Goal: Navigation & Orientation: Find specific page/section

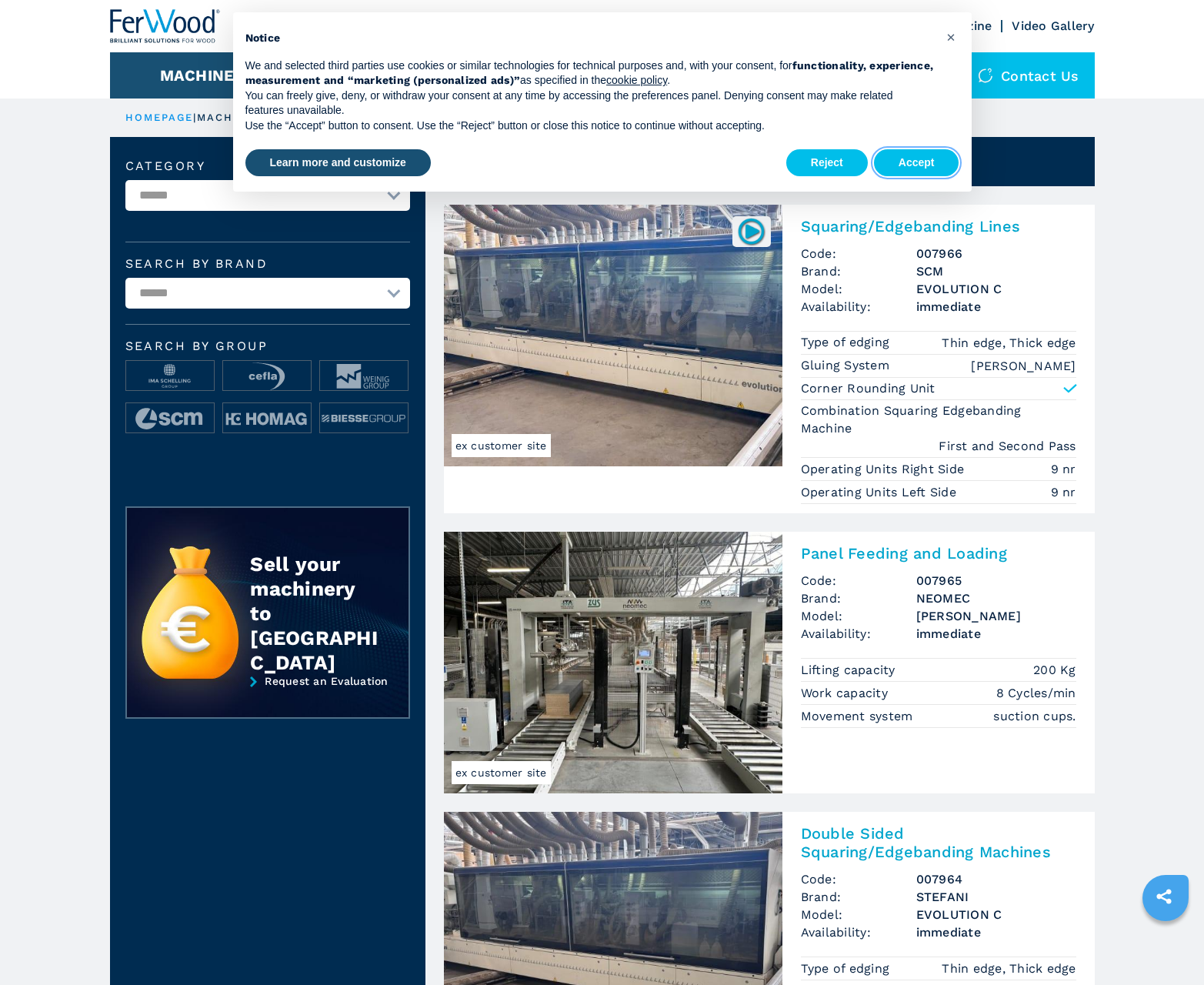
click at [916, 162] on button "Accept" at bounding box center [917, 163] width 86 height 28
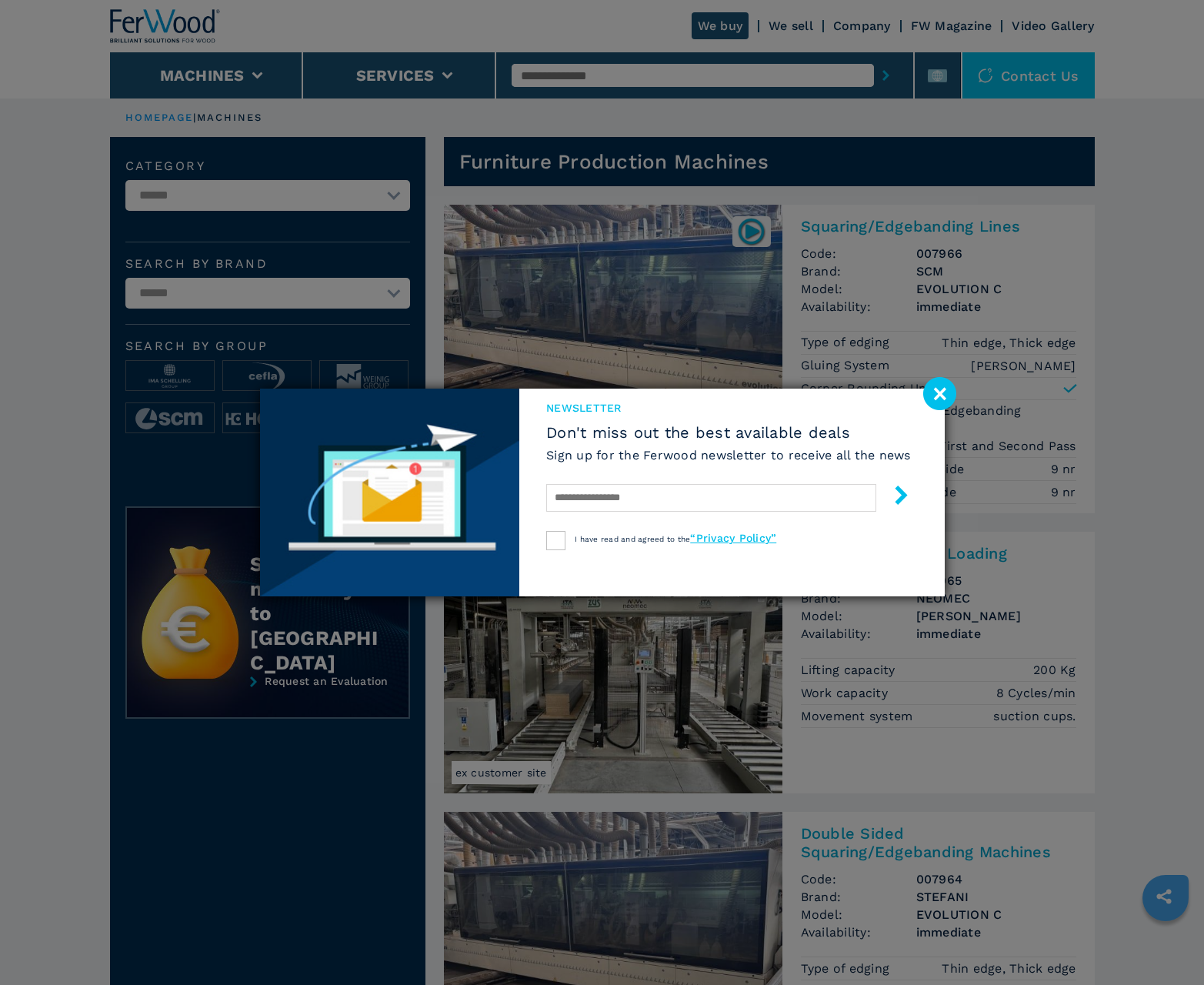
scroll to position [1539, 0]
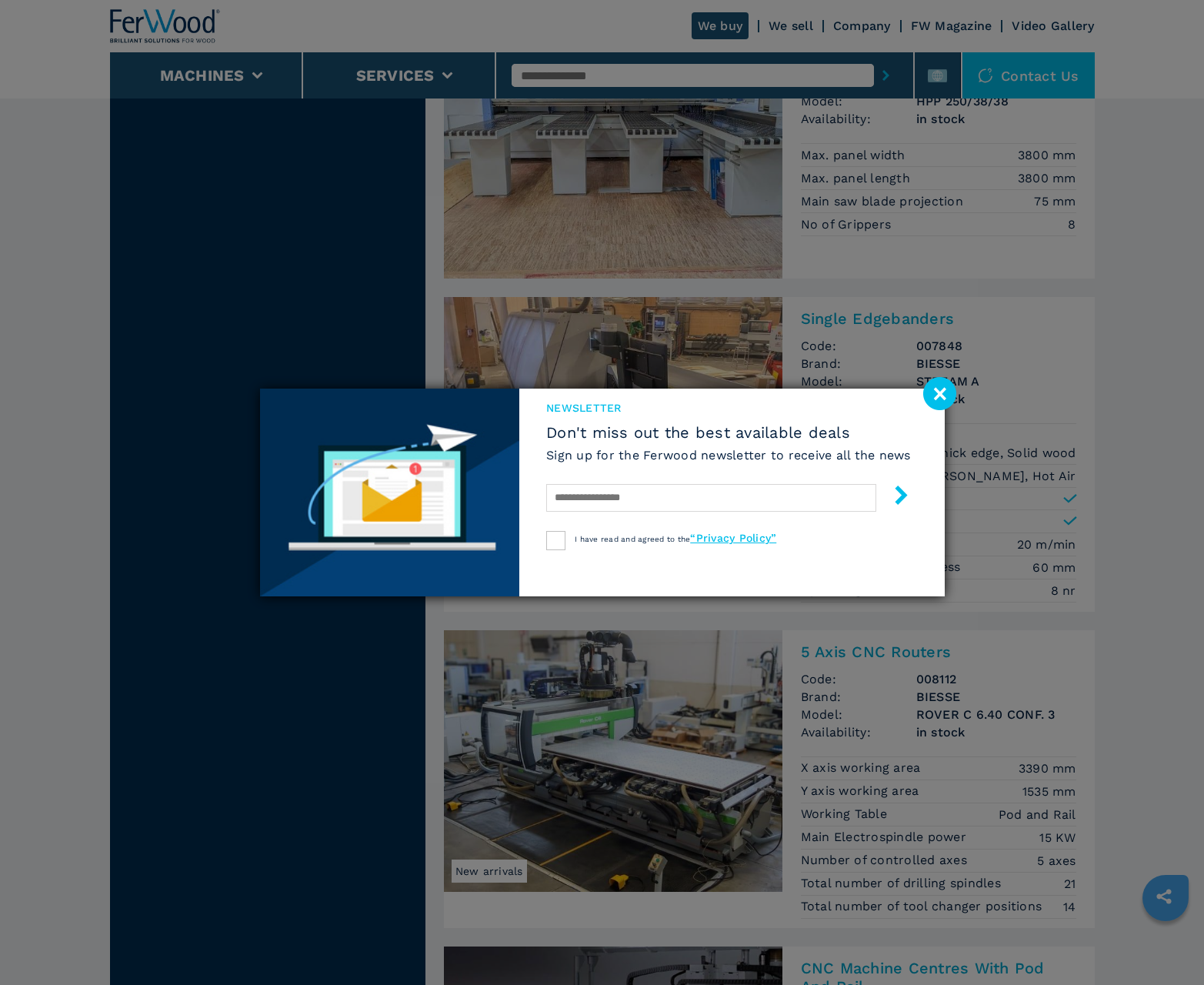
click at [939, 393] on image at bounding box center [940, 394] width 34 height 34
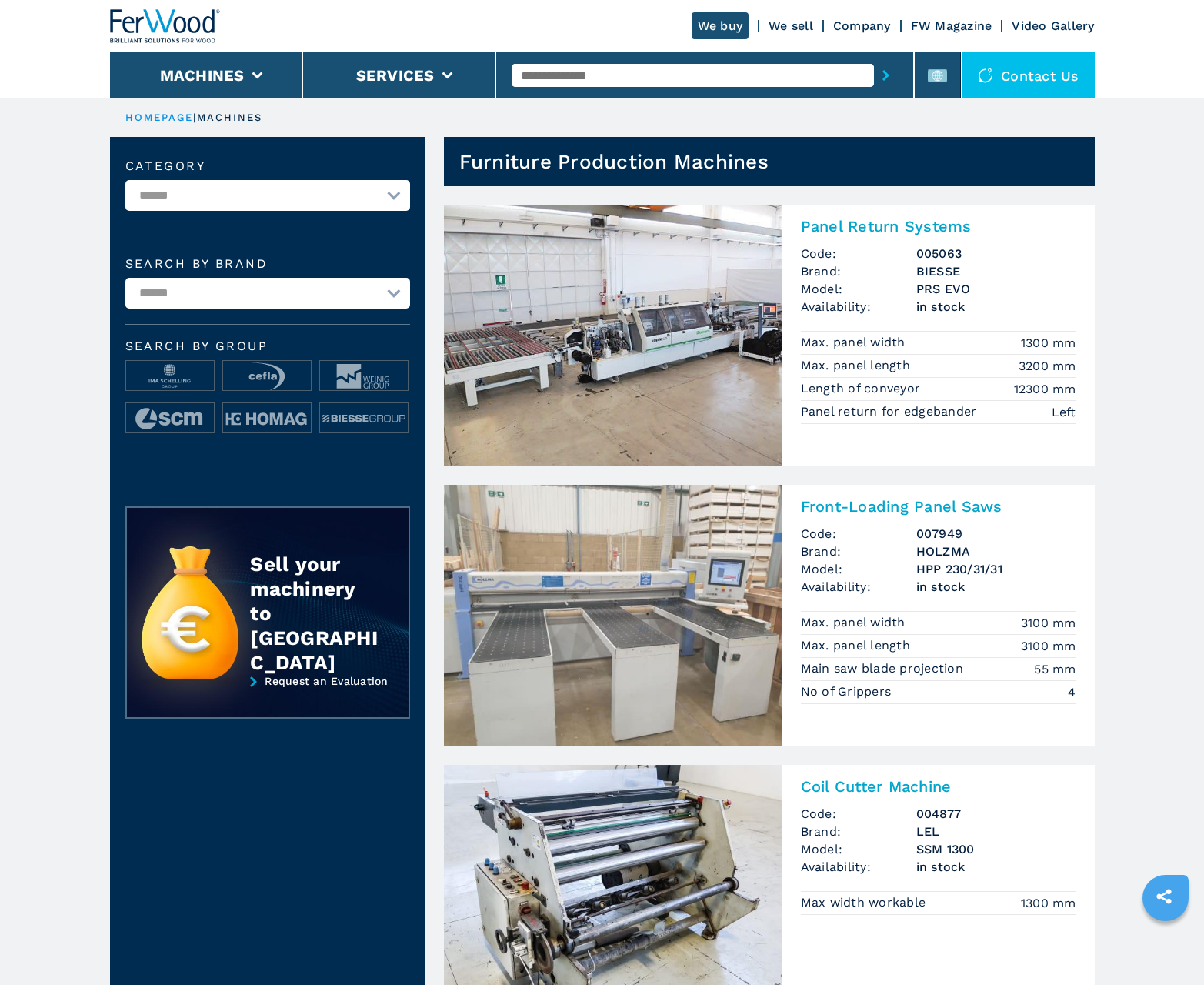
scroll to position [1539, 0]
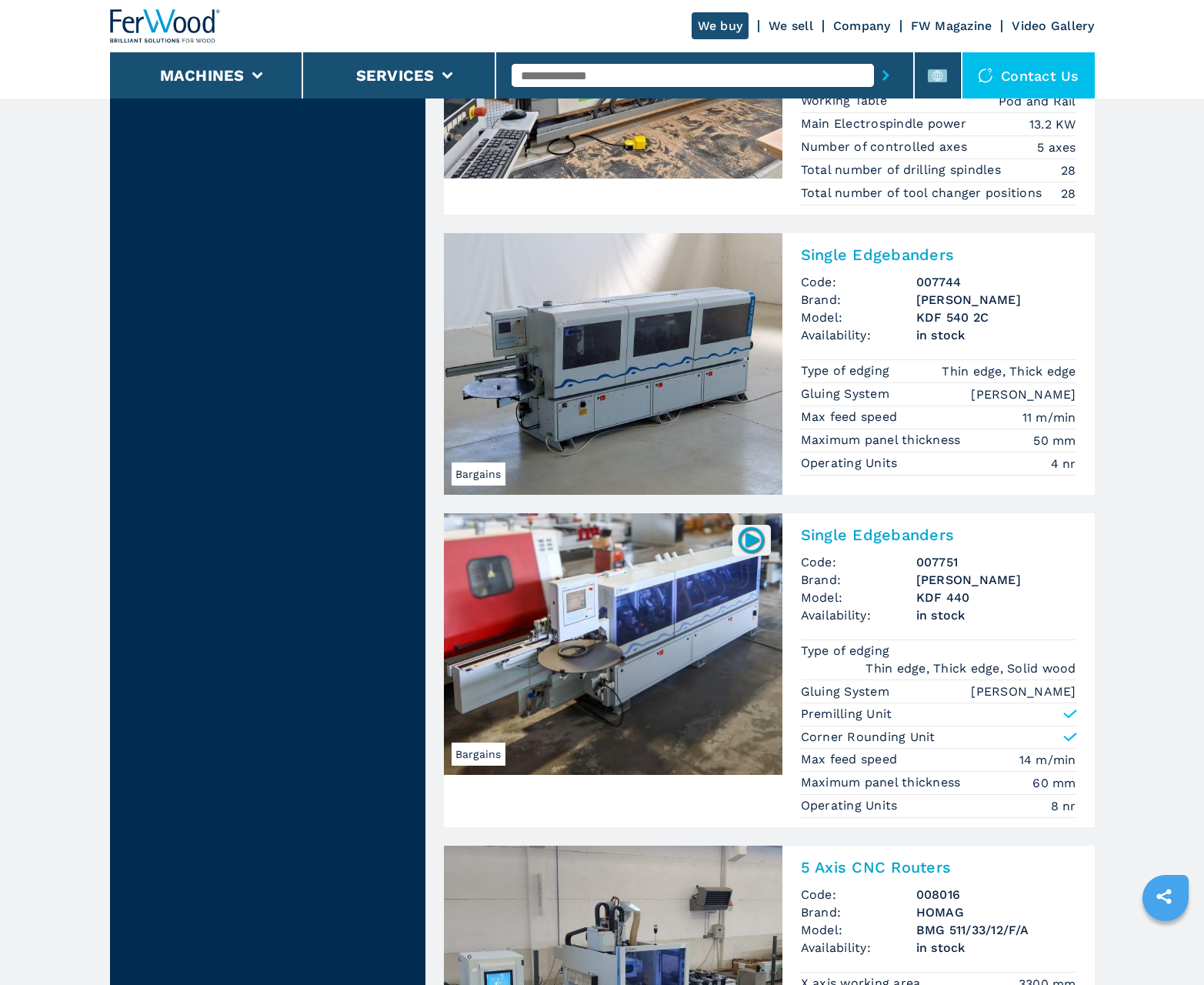
scroll to position [3003, 0]
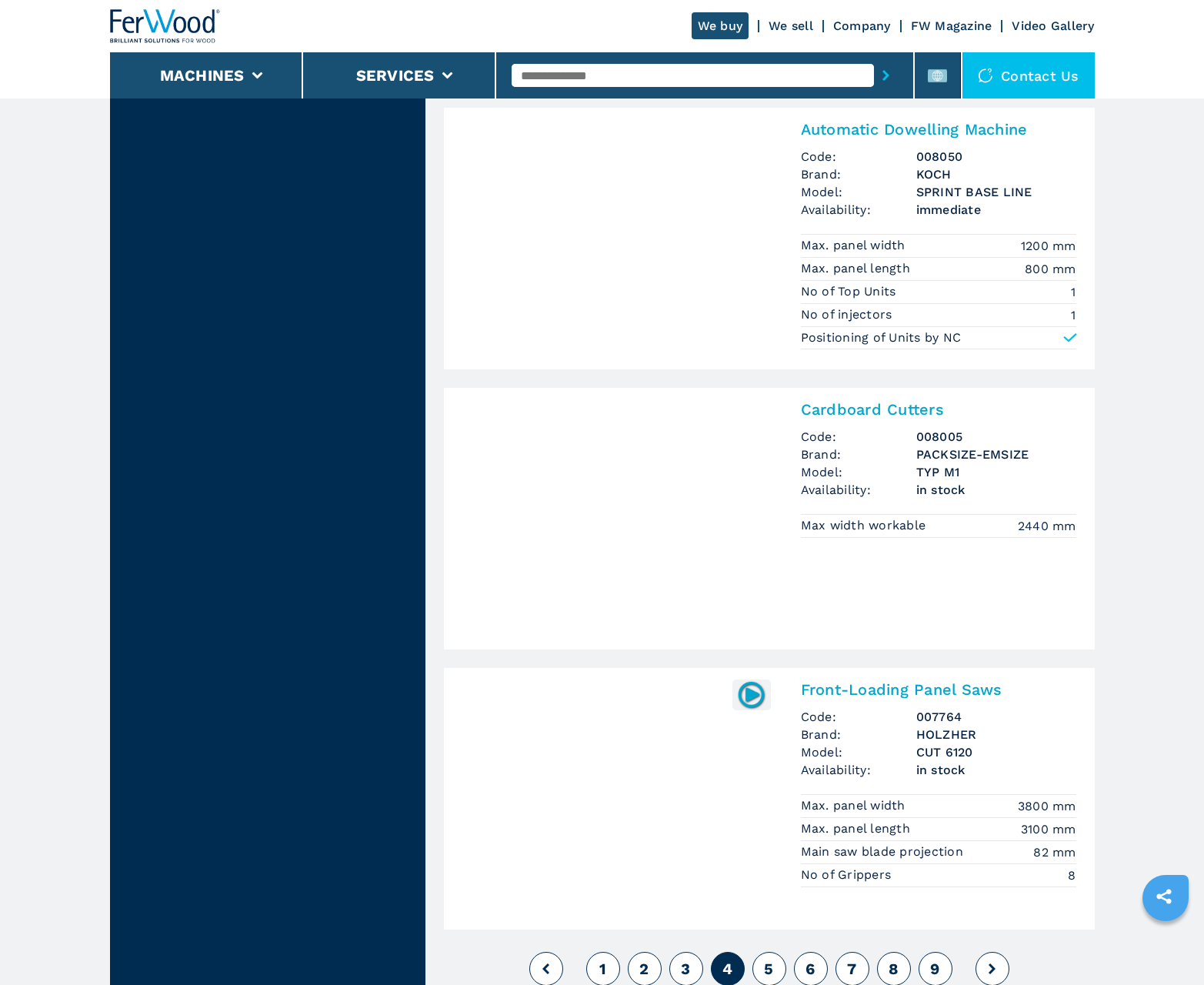
click at [769, 968] on span "5" at bounding box center [769, 969] width 9 height 19
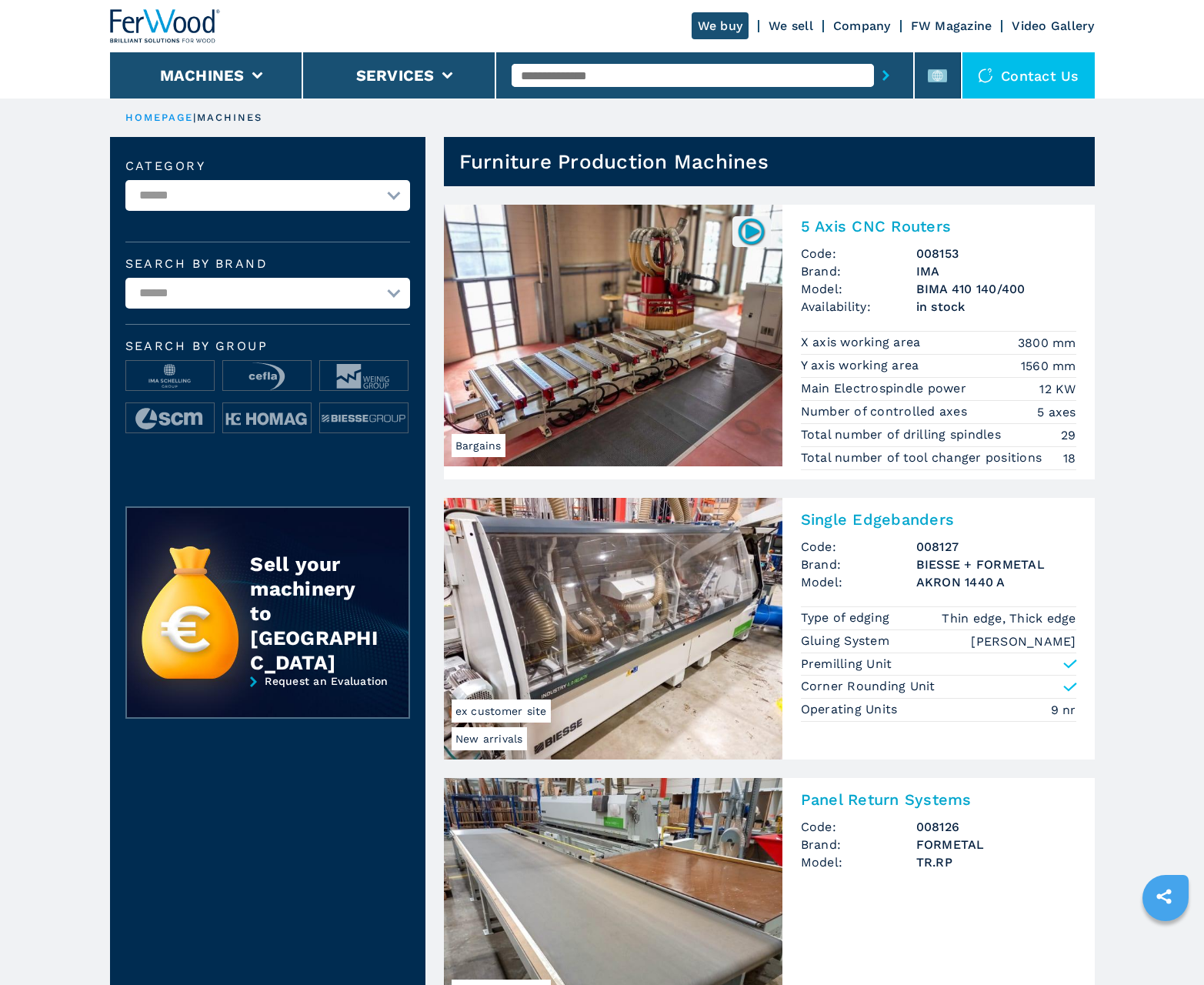
scroll to position [1539, 0]
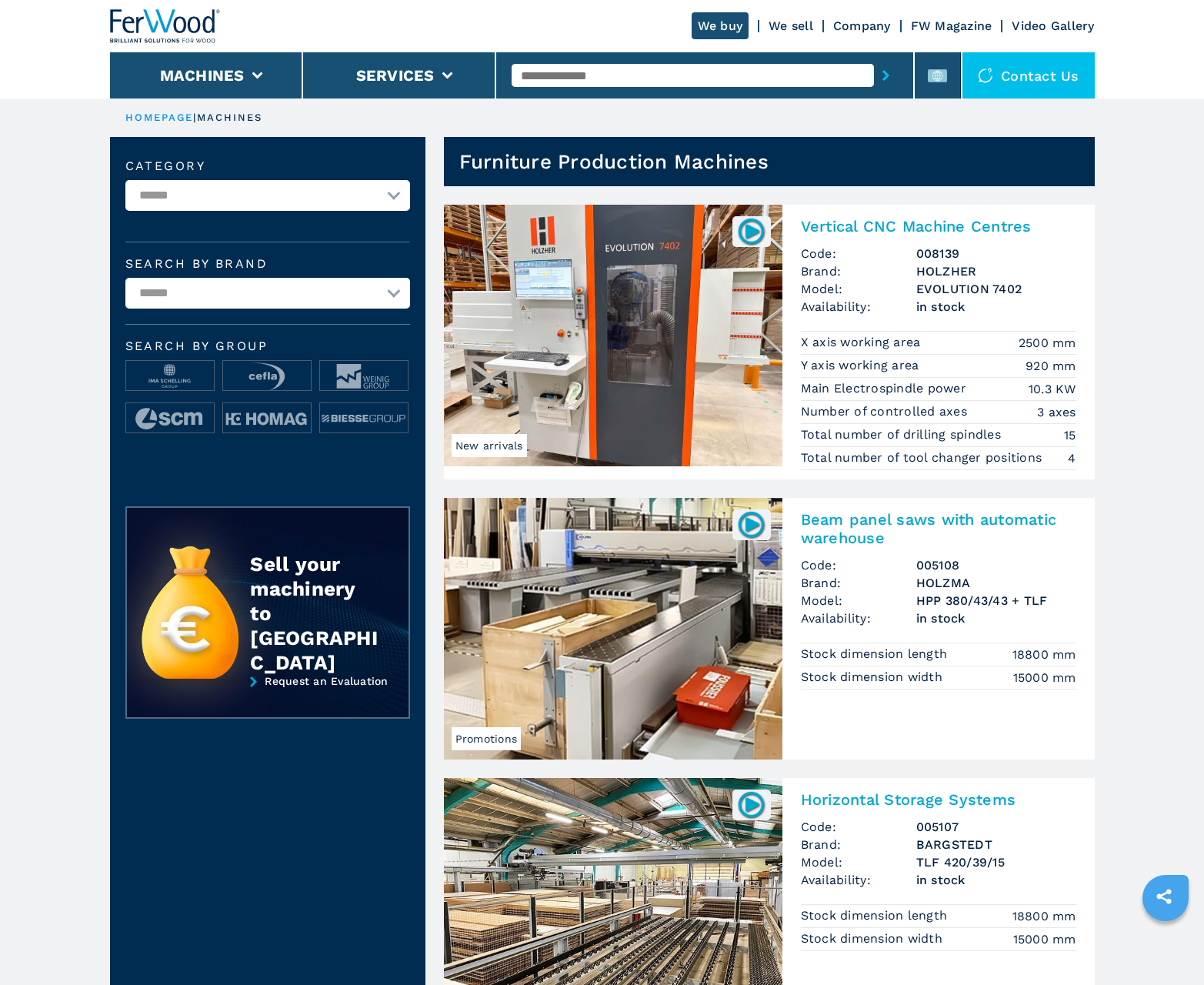
scroll to position [1539, 0]
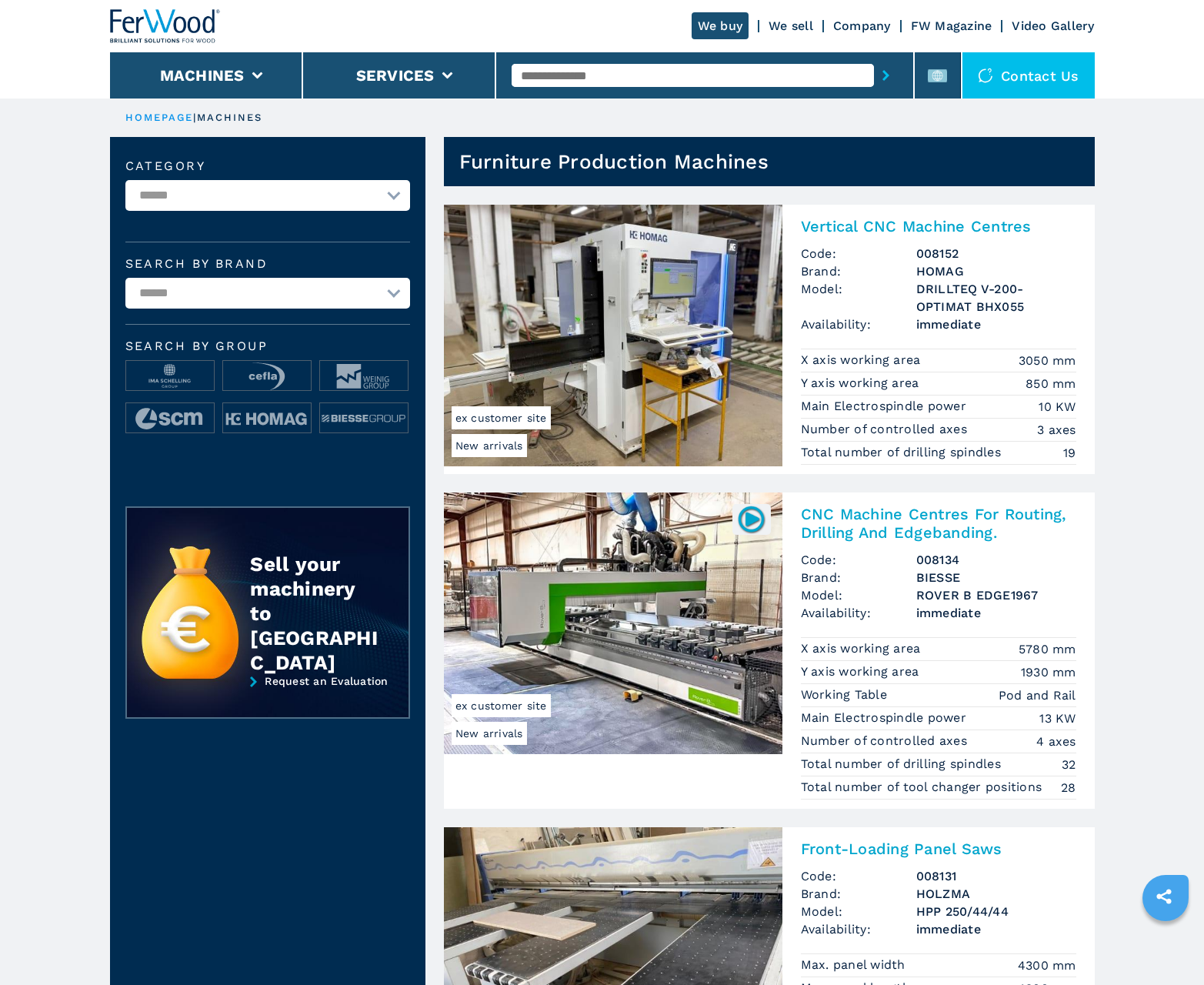
scroll to position [1539, 0]
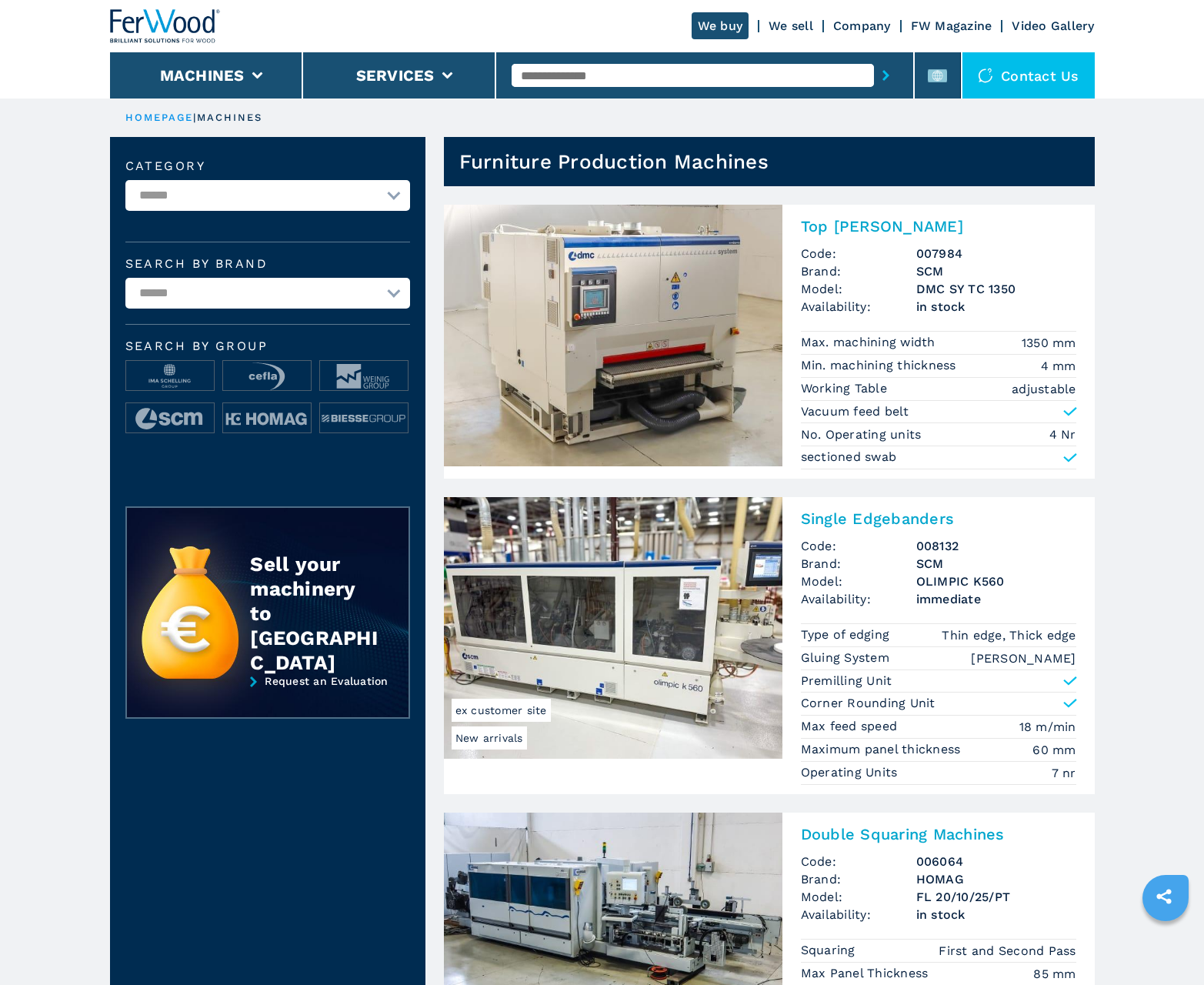
scroll to position [1539, 0]
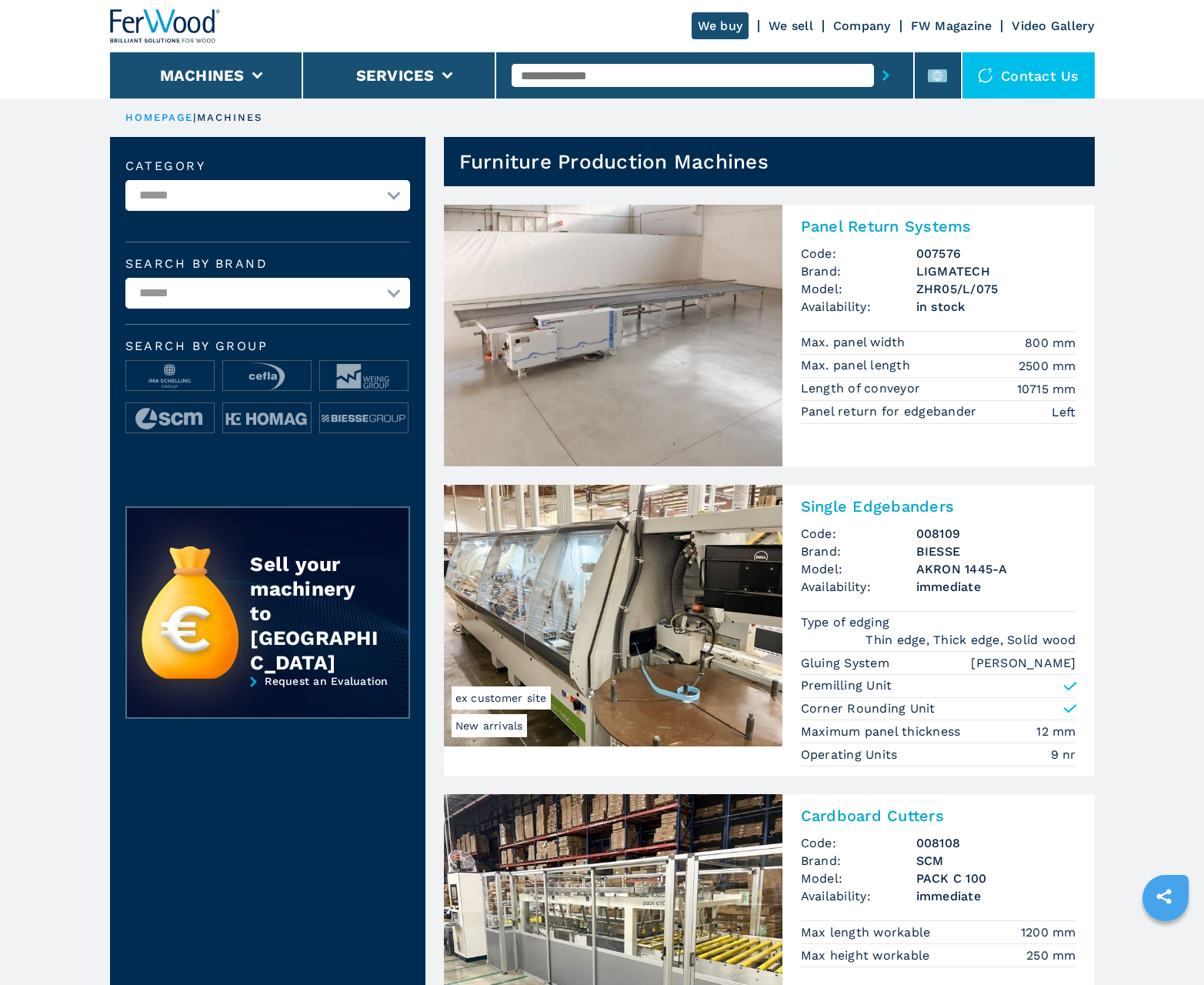
scroll to position [1539, 0]
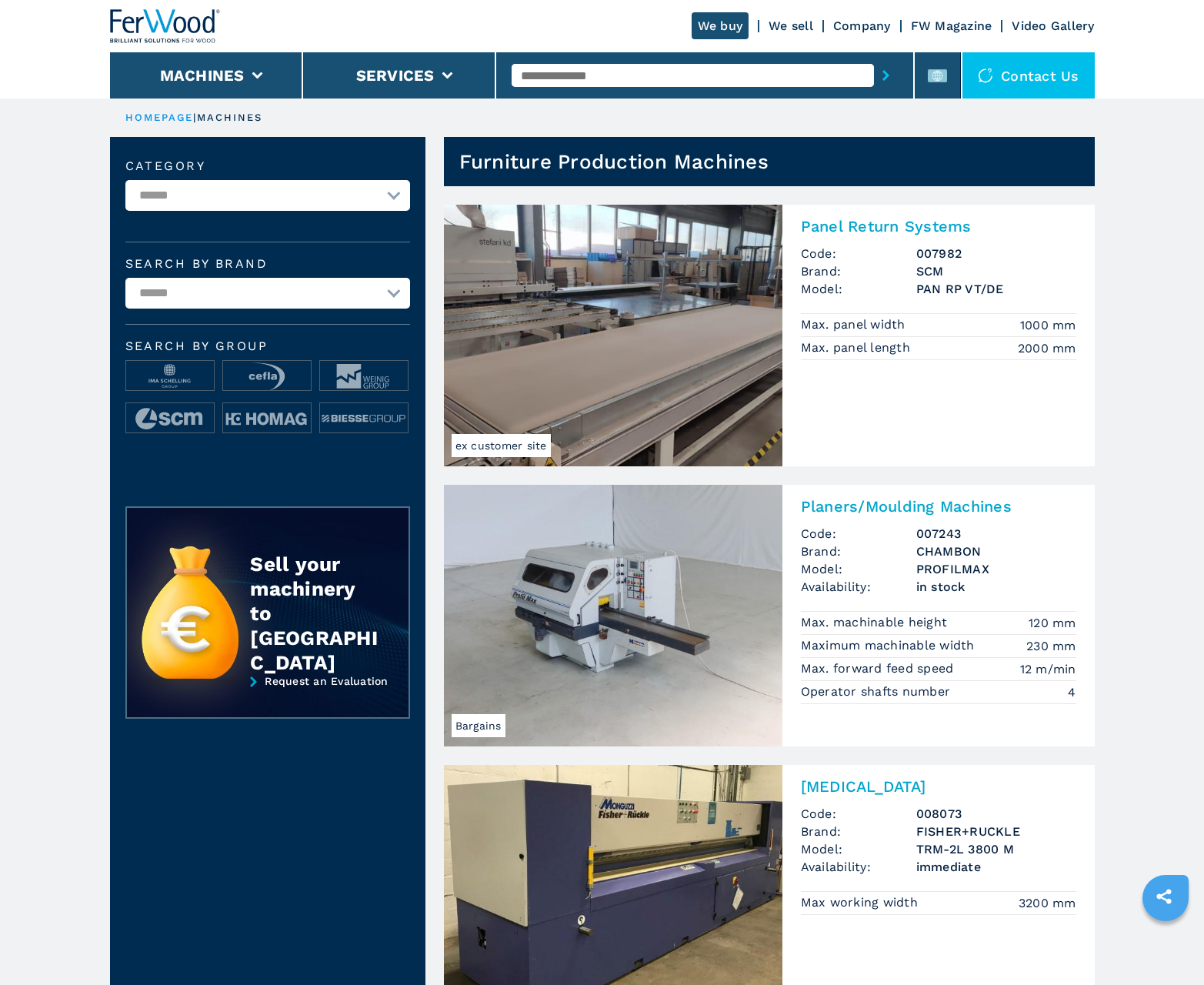
scroll to position [1539, 0]
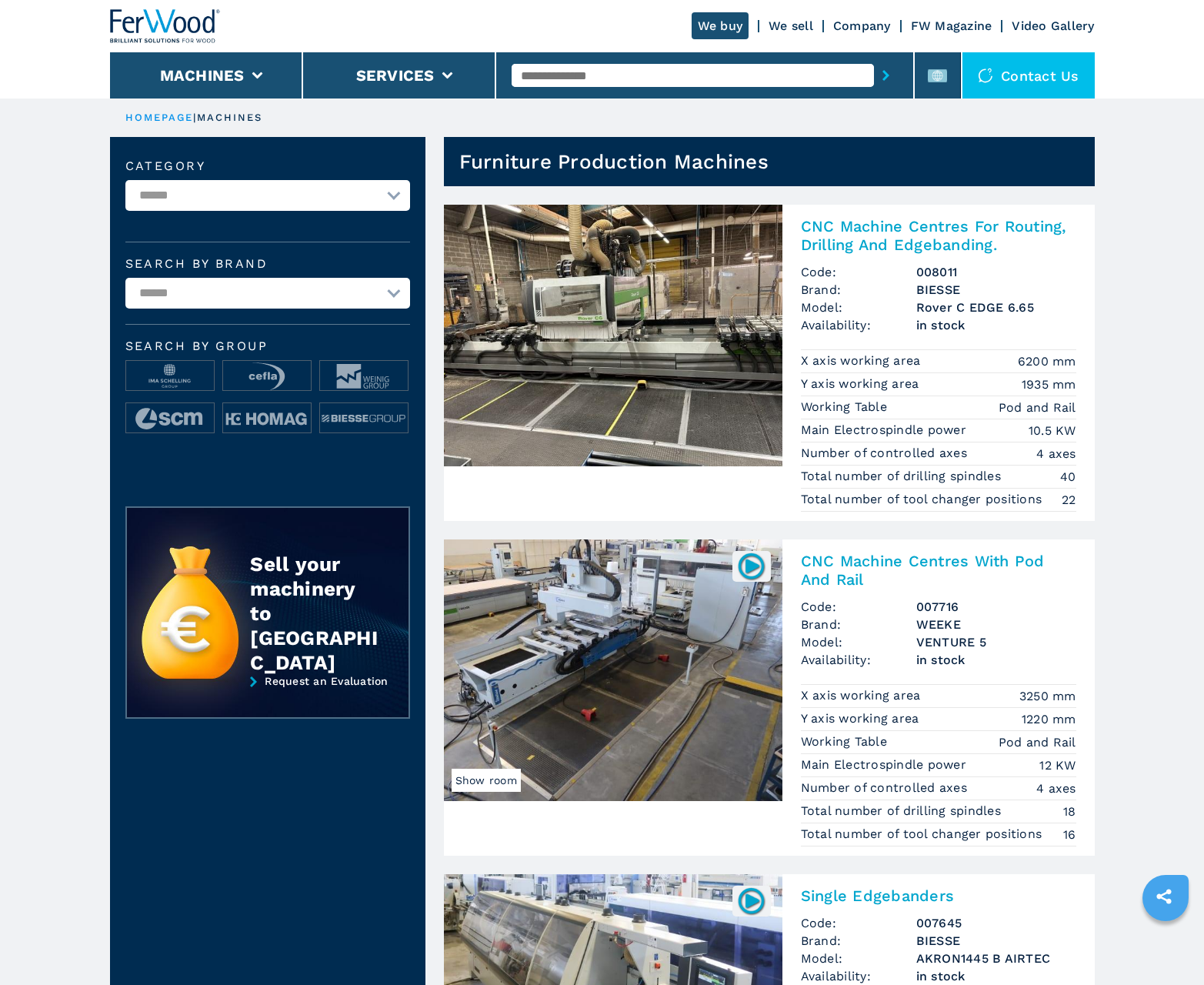
scroll to position [1539, 0]
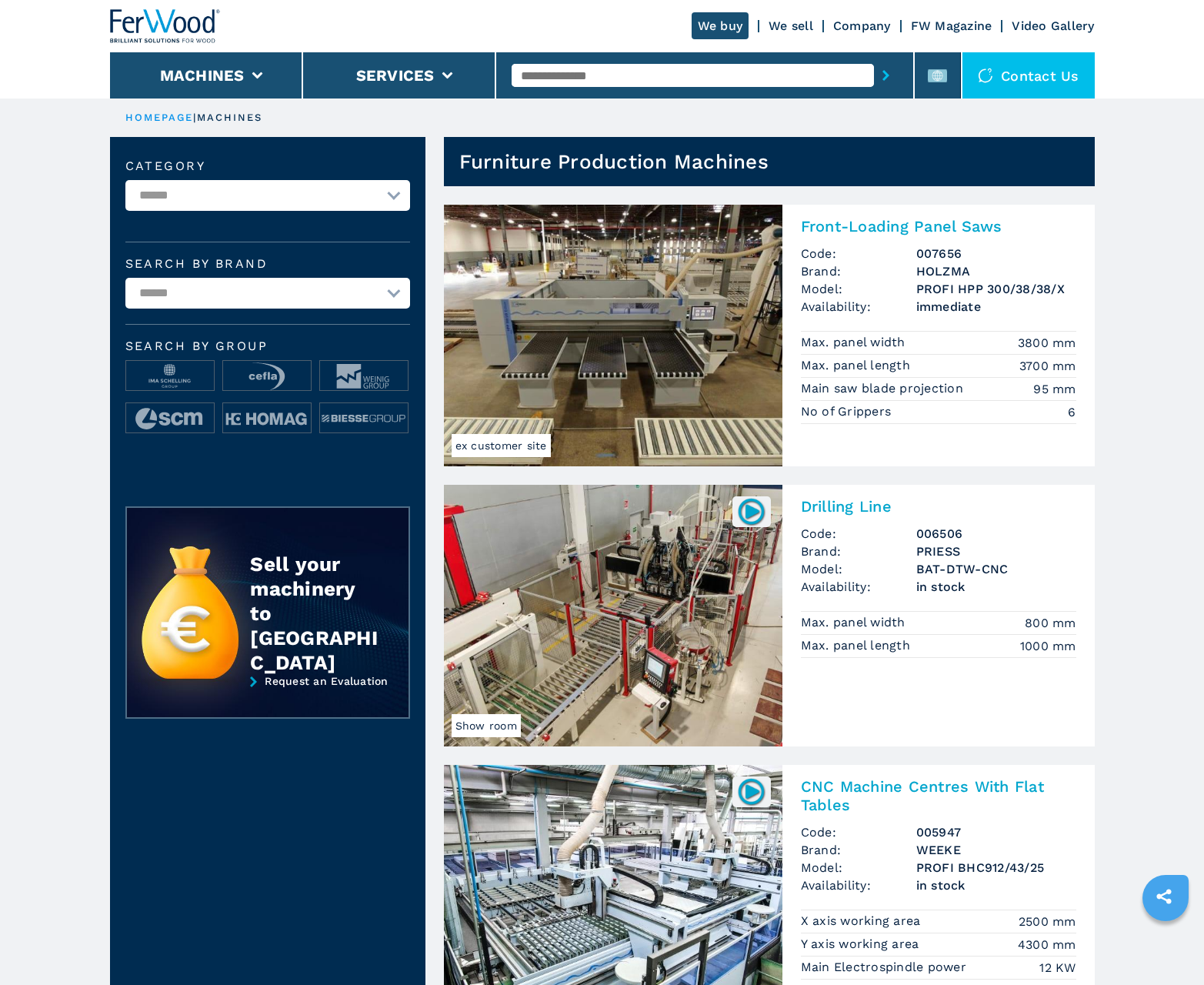
scroll to position [1539, 0]
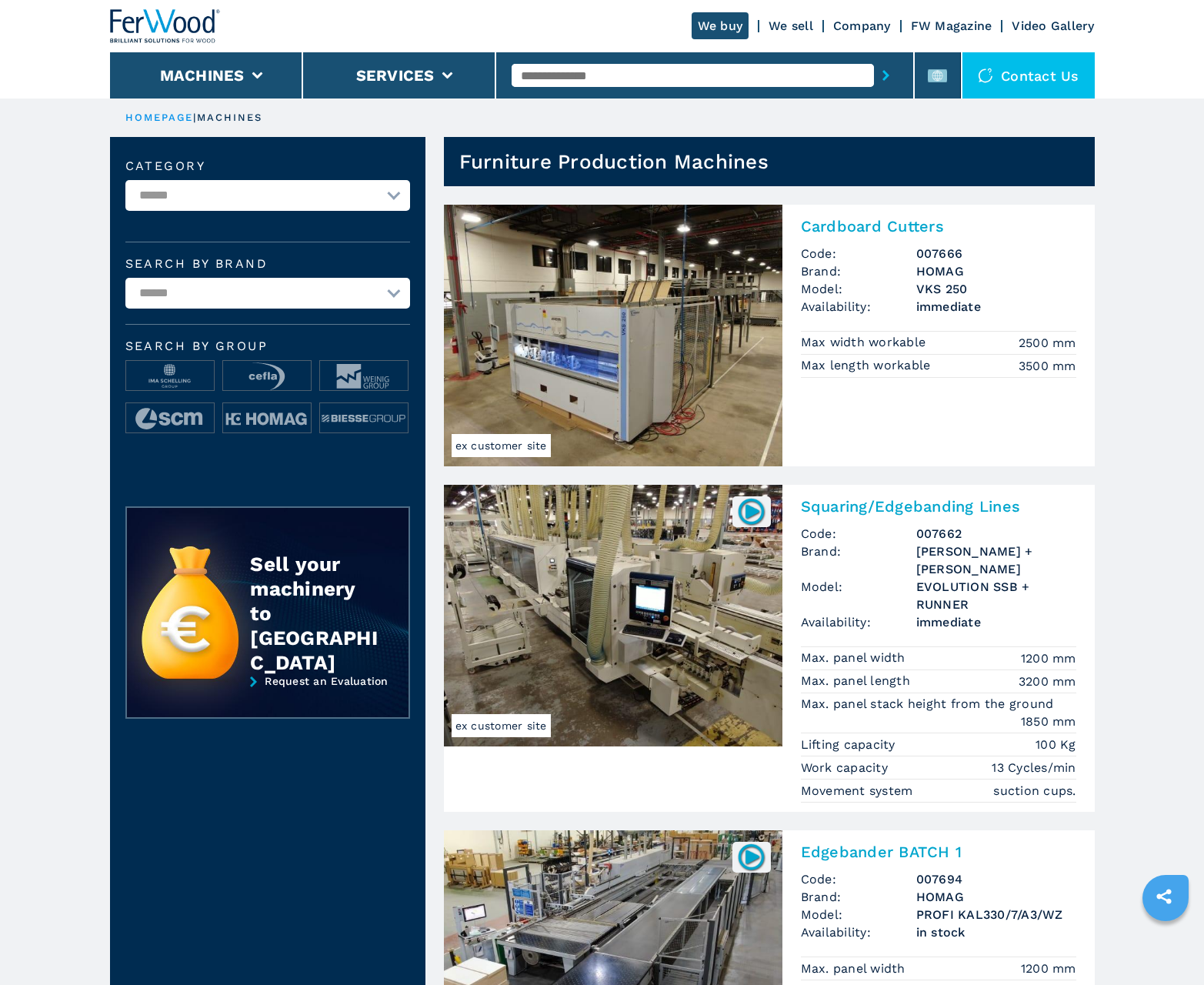
scroll to position [1539, 0]
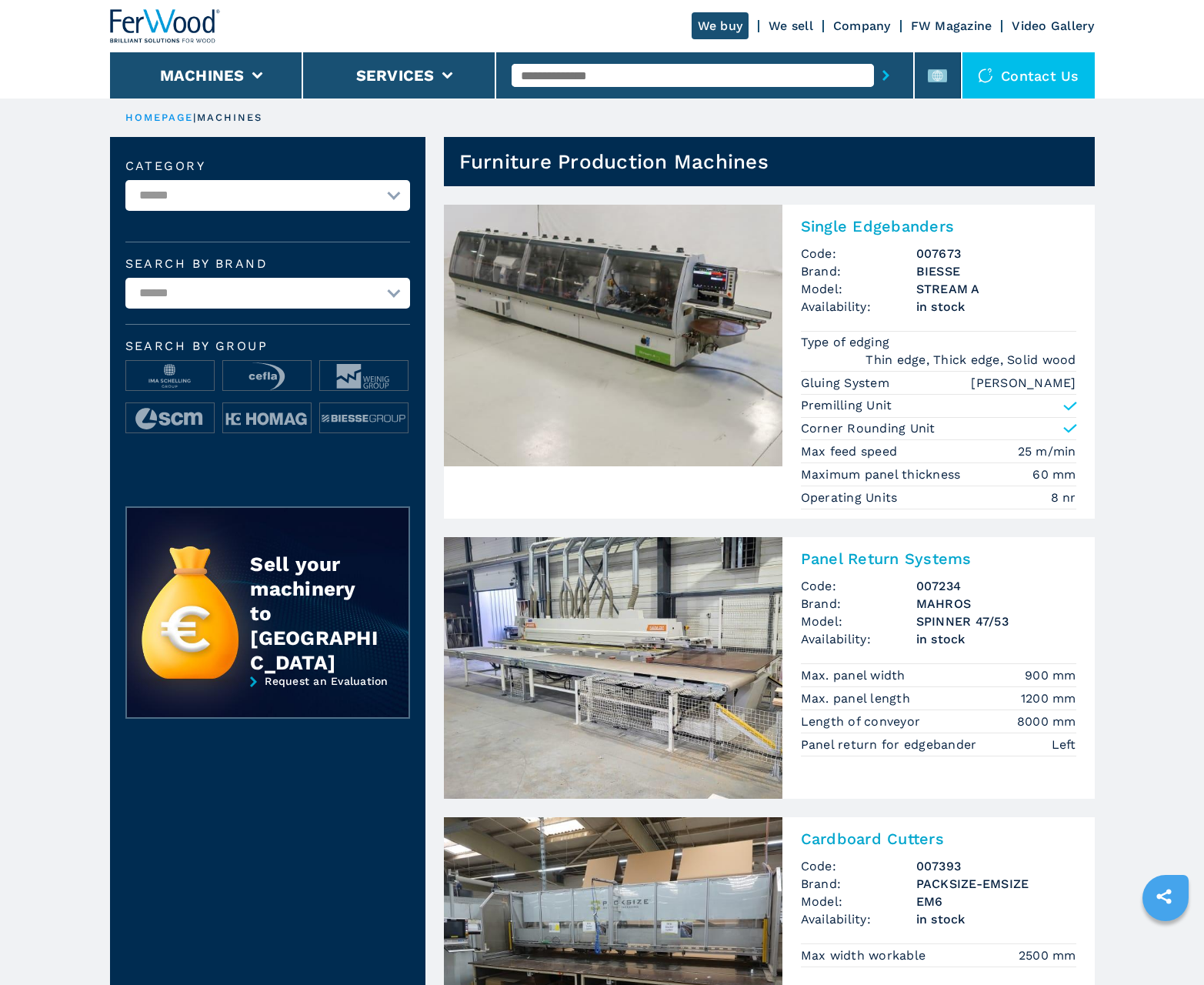
scroll to position [1539, 0]
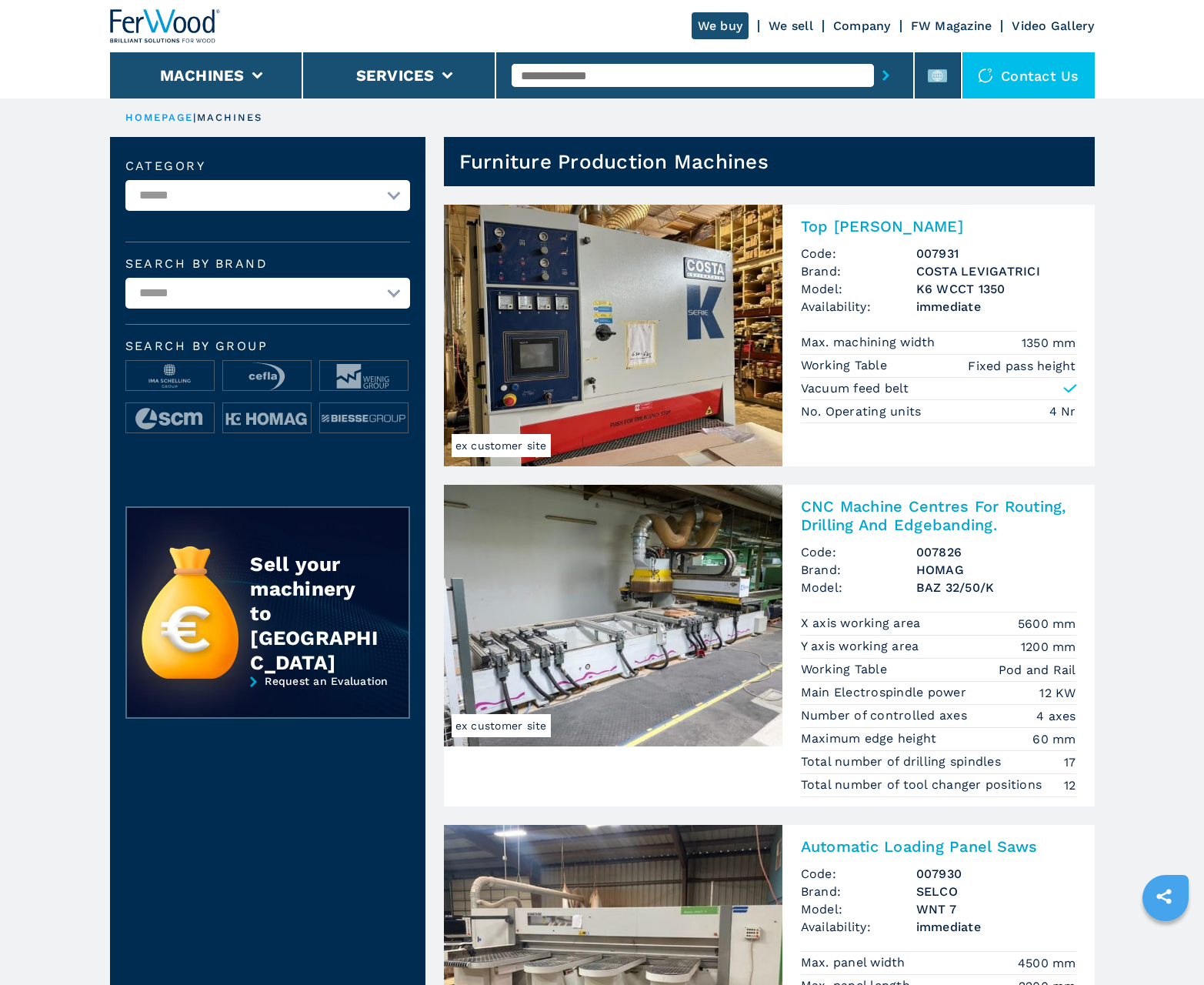
scroll to position [1539, 0]
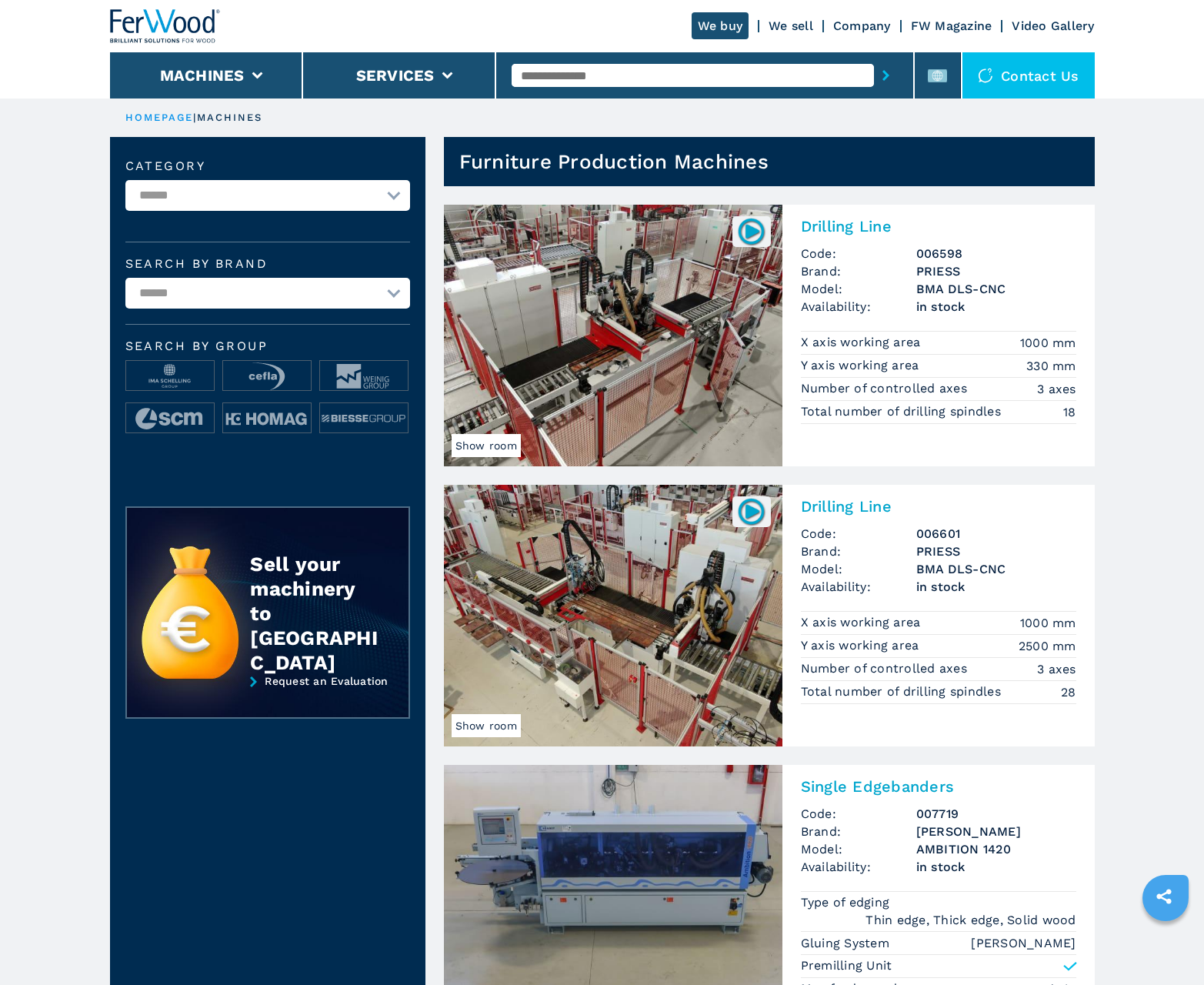
scroll to position [1539, 0]
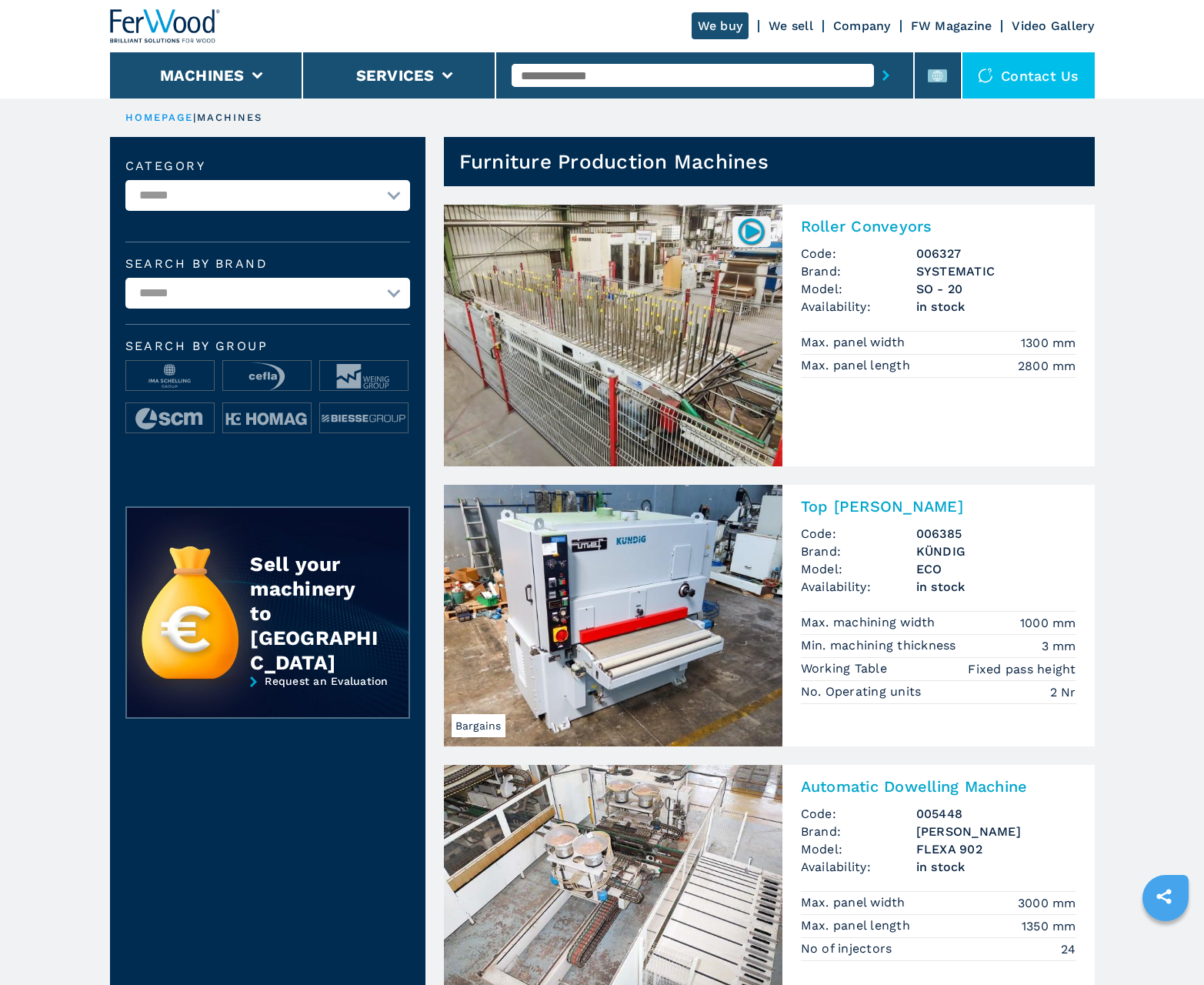
scroll to position [1539, 0]
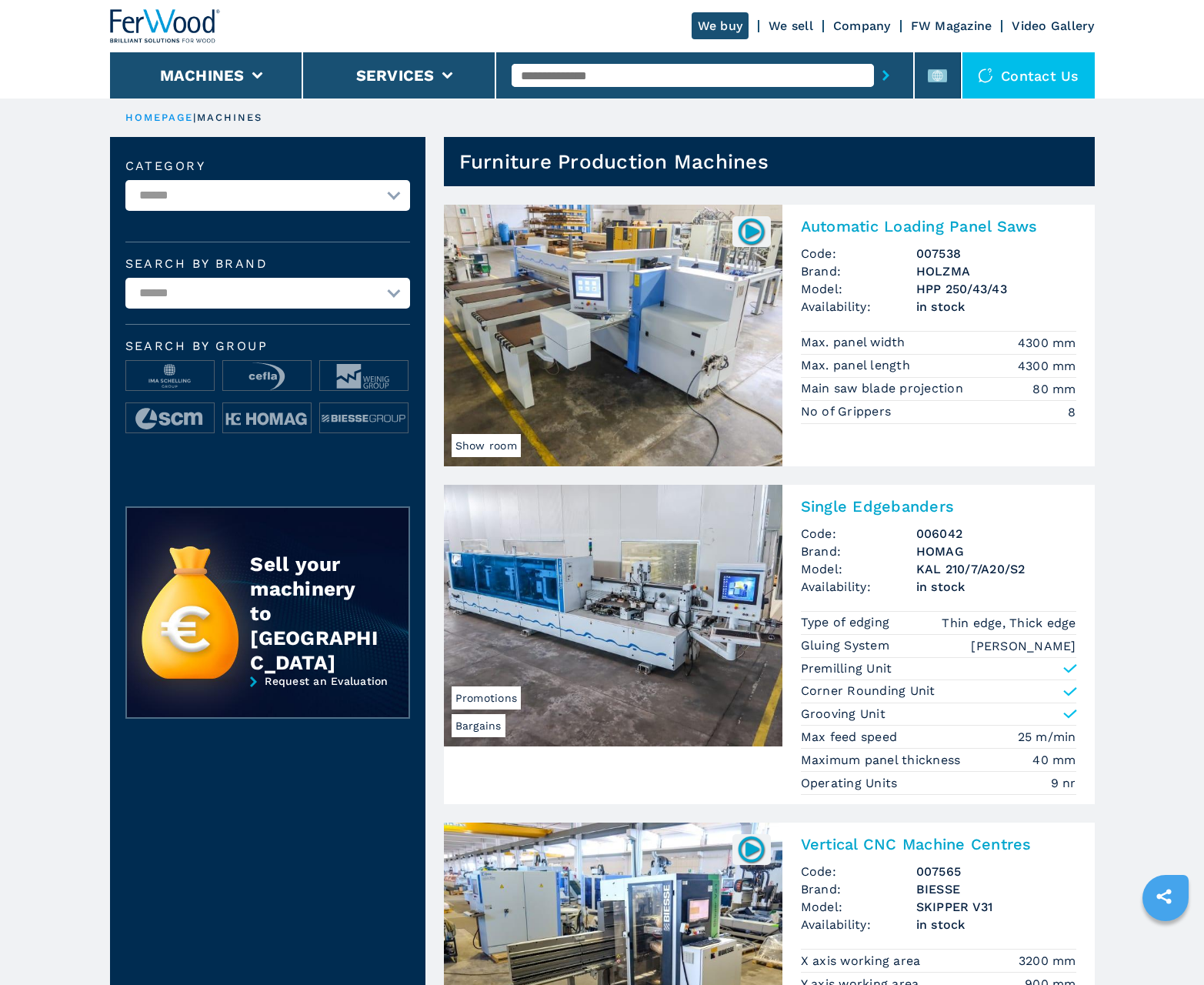
scroll to position [1539, 0]
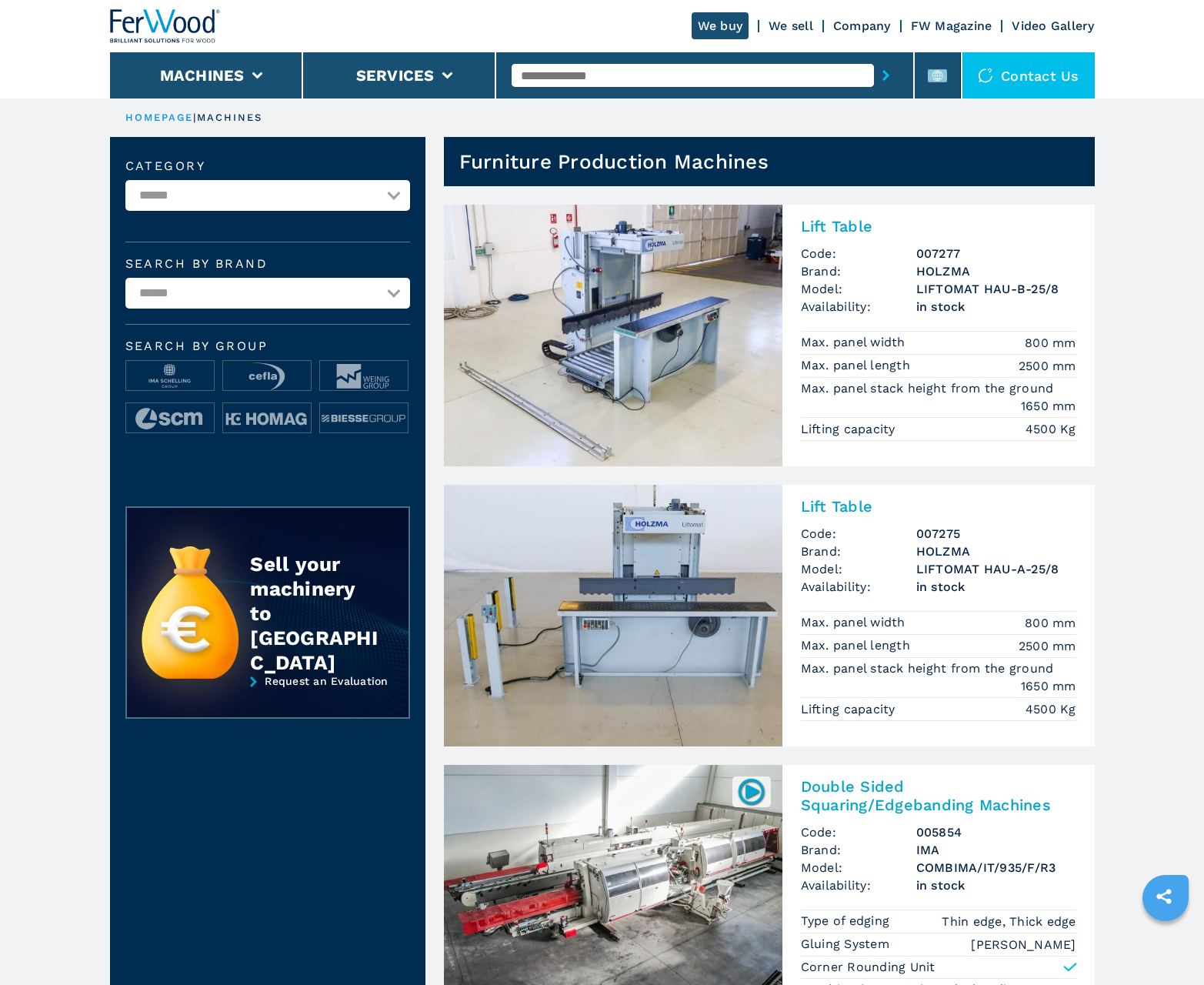
scroll to position [1539, 0]
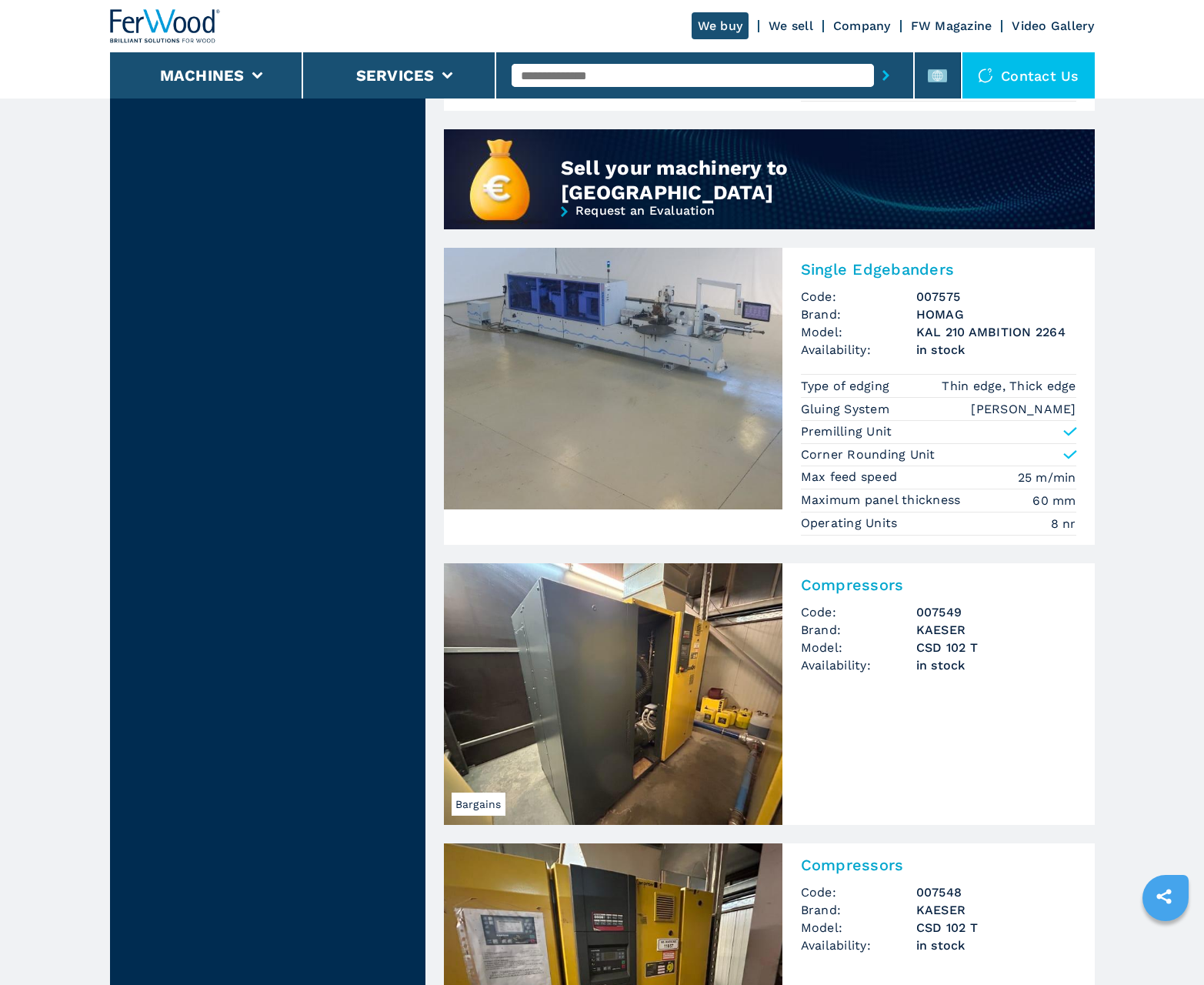
scroll to position [3321, 0]
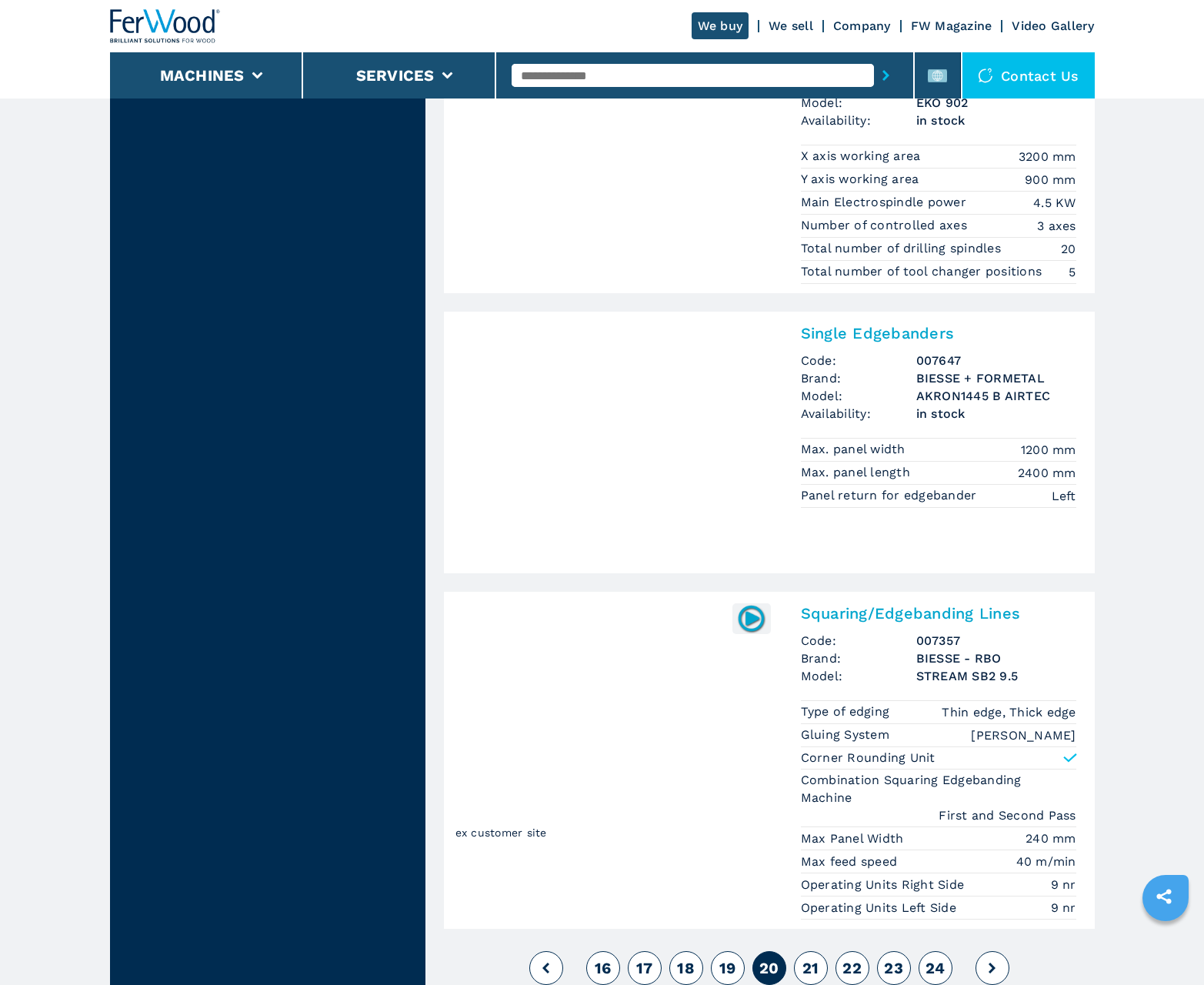
click at [810, 968] on span "21" at bounding box center [811, 968] width 17 height 19
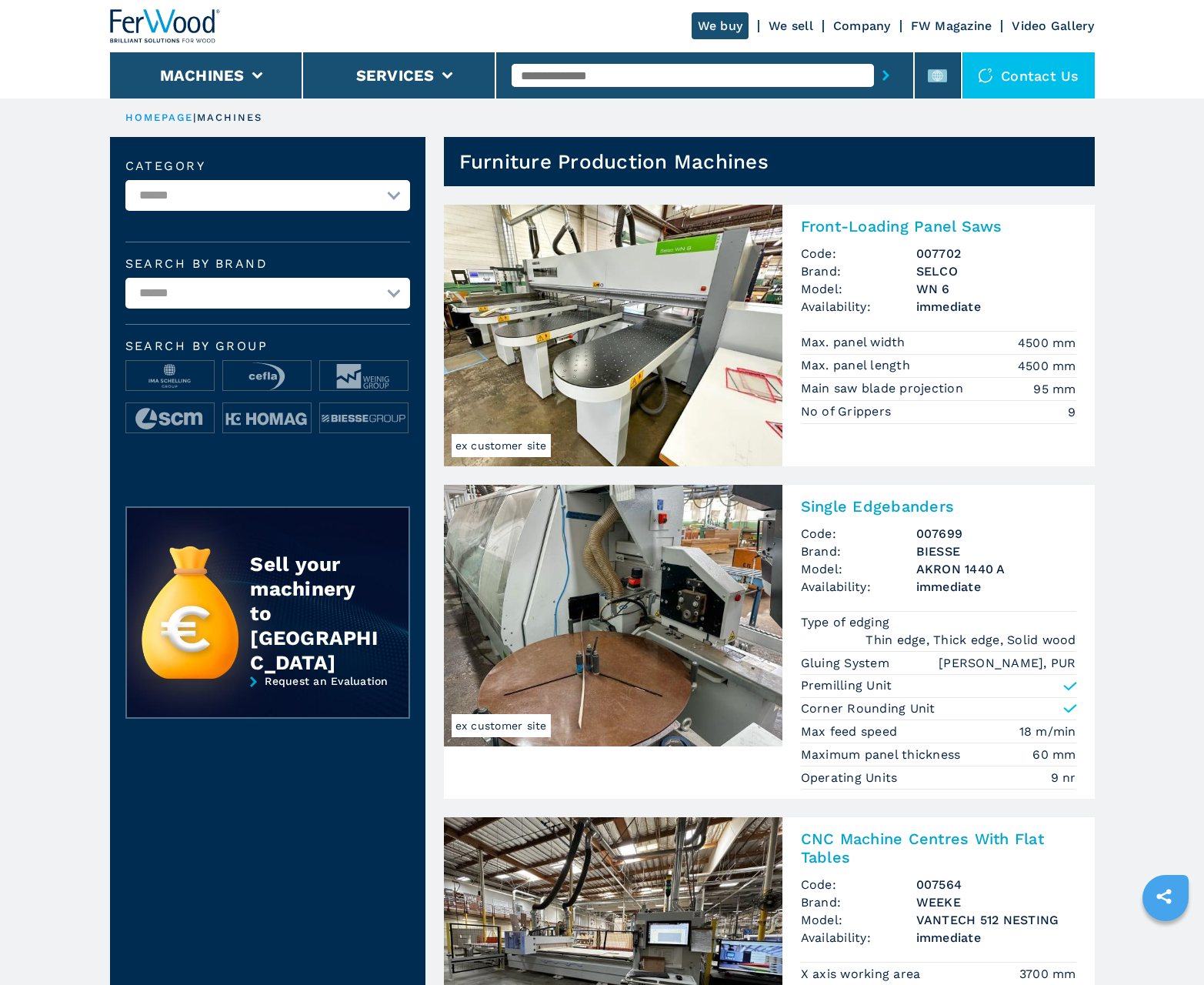
scroll to position [1539, 0]
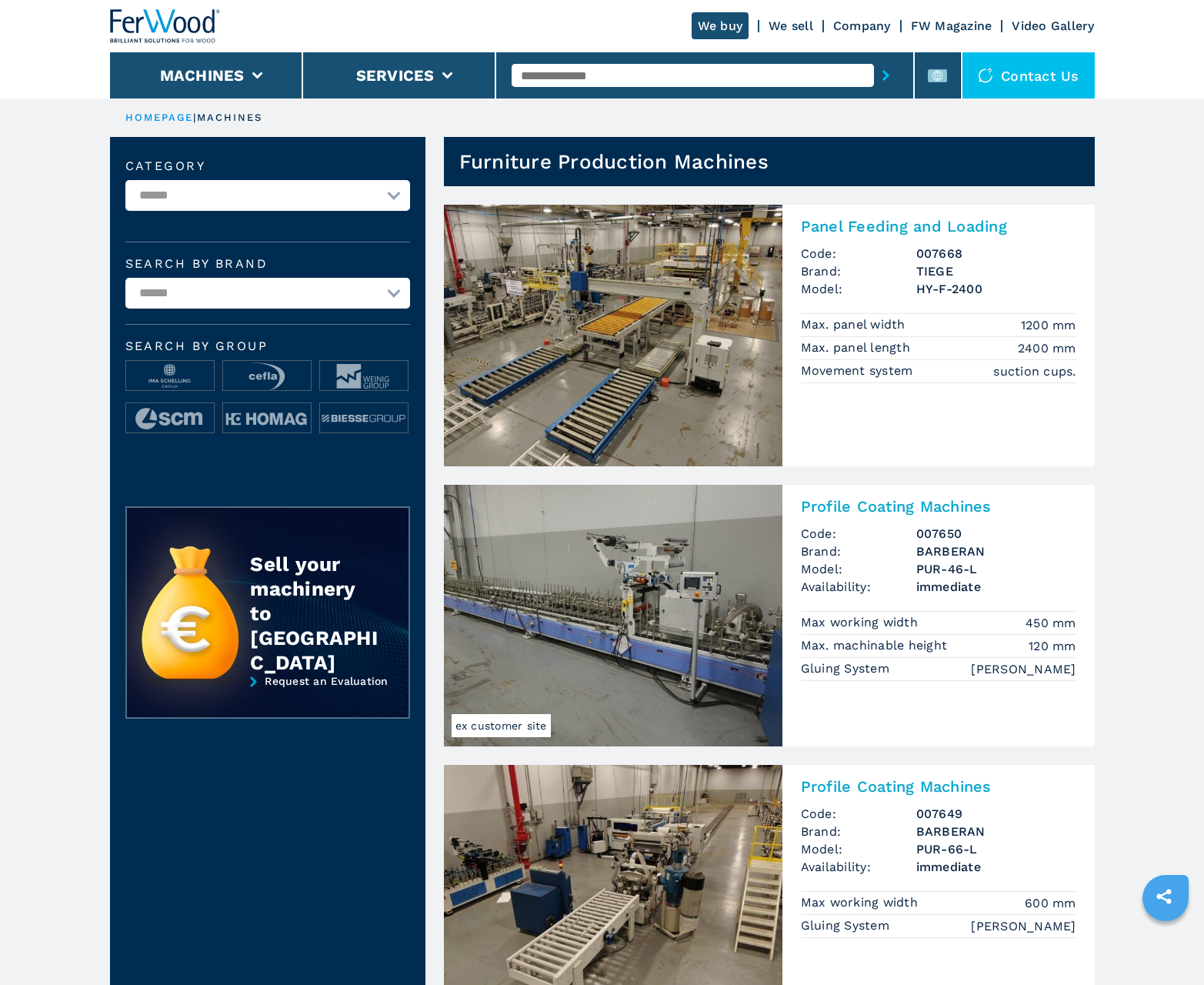
scroll to position [1539, 0]
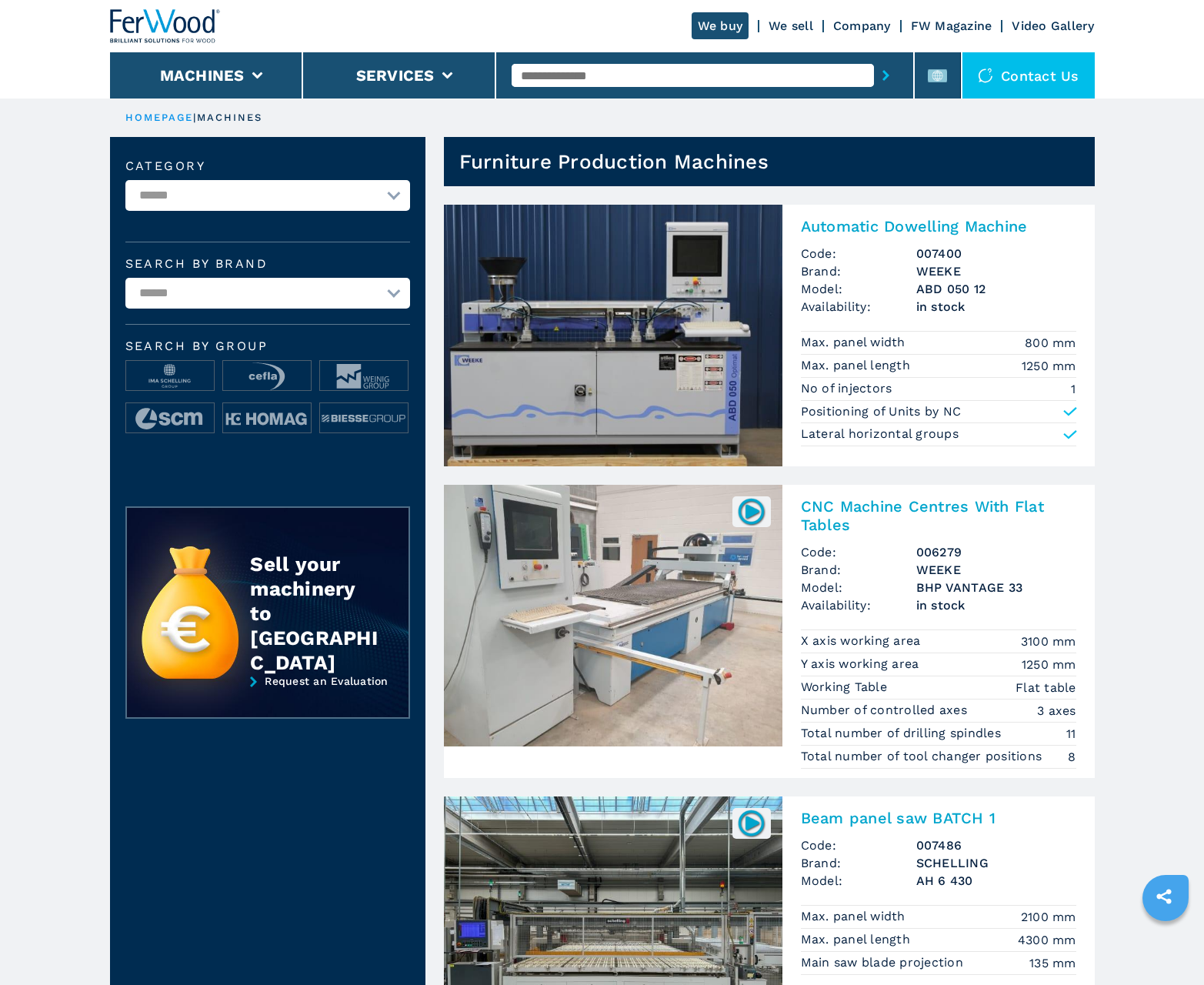
scroll to position [1539, 0]
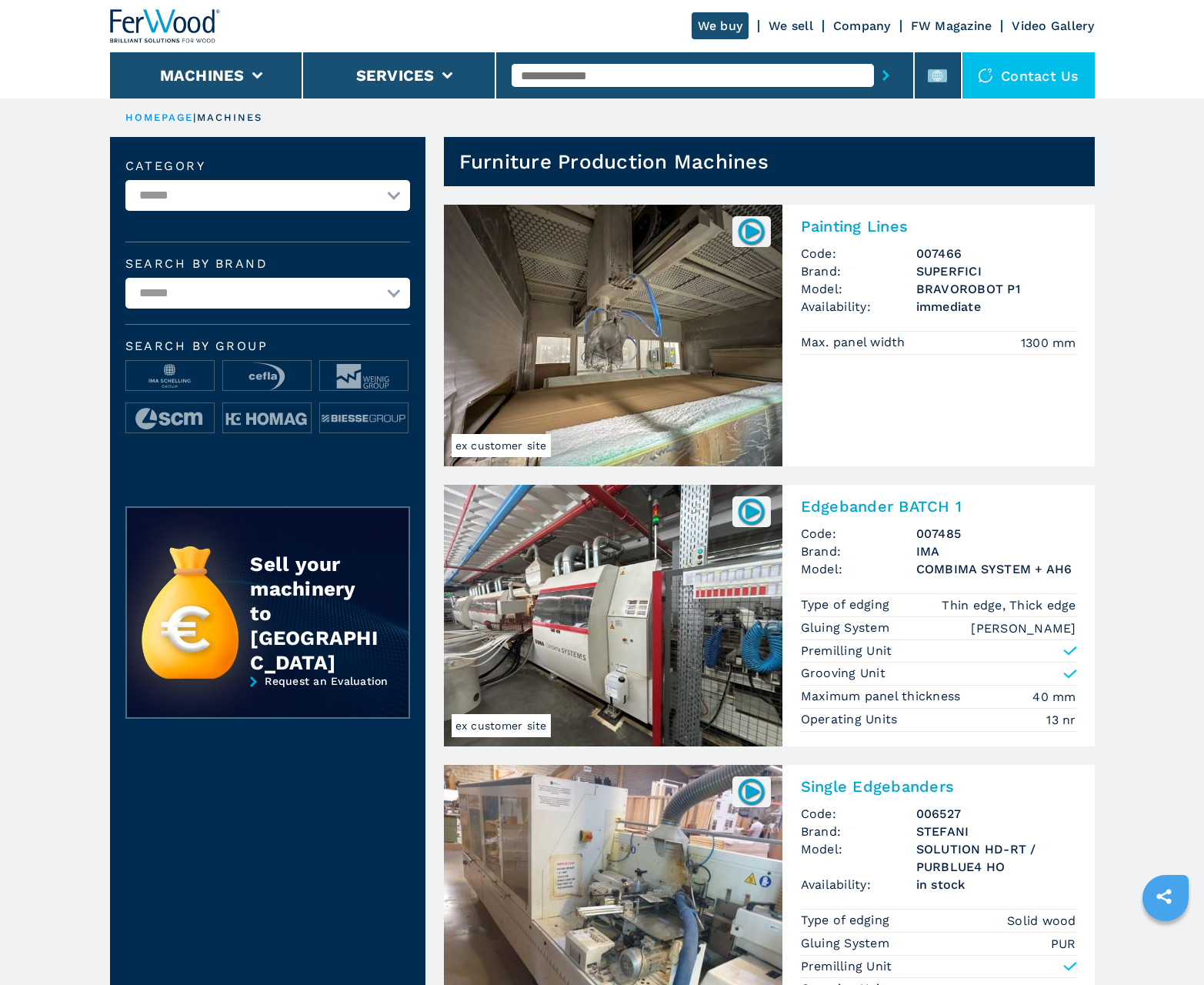
scroll to position [1539, 0]
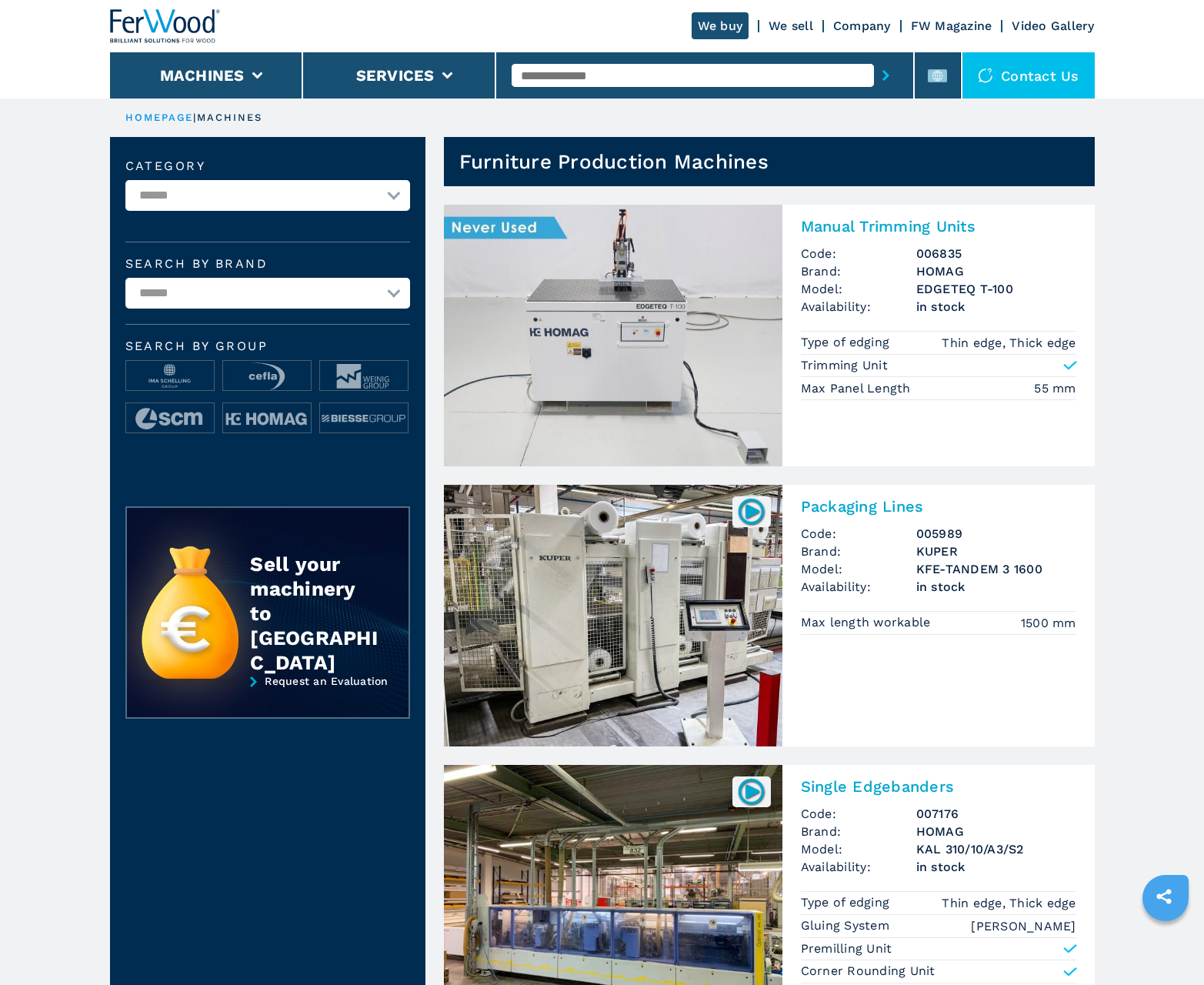
scroll to position [1539, 0]
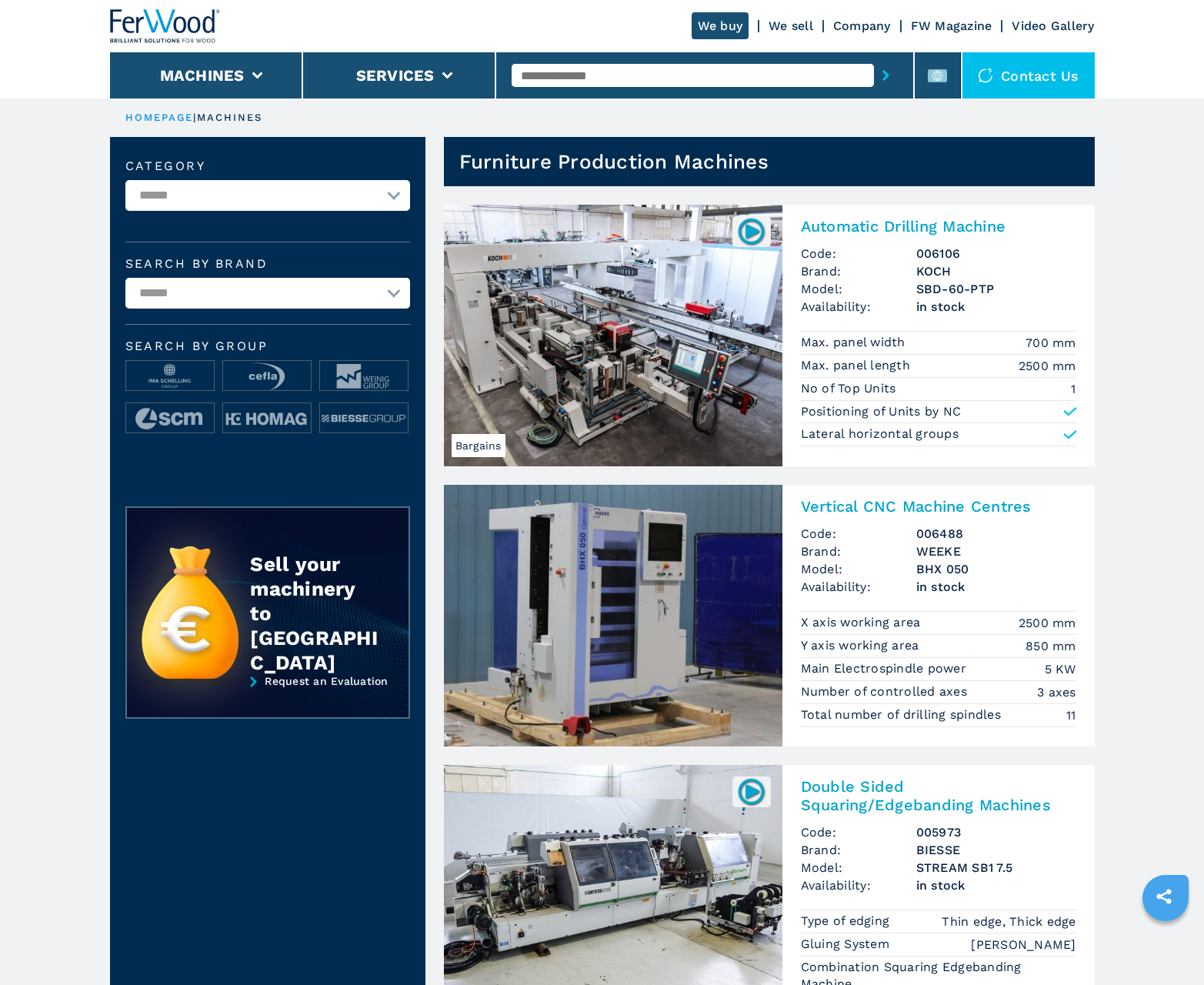
scroll to position [1539, 0]
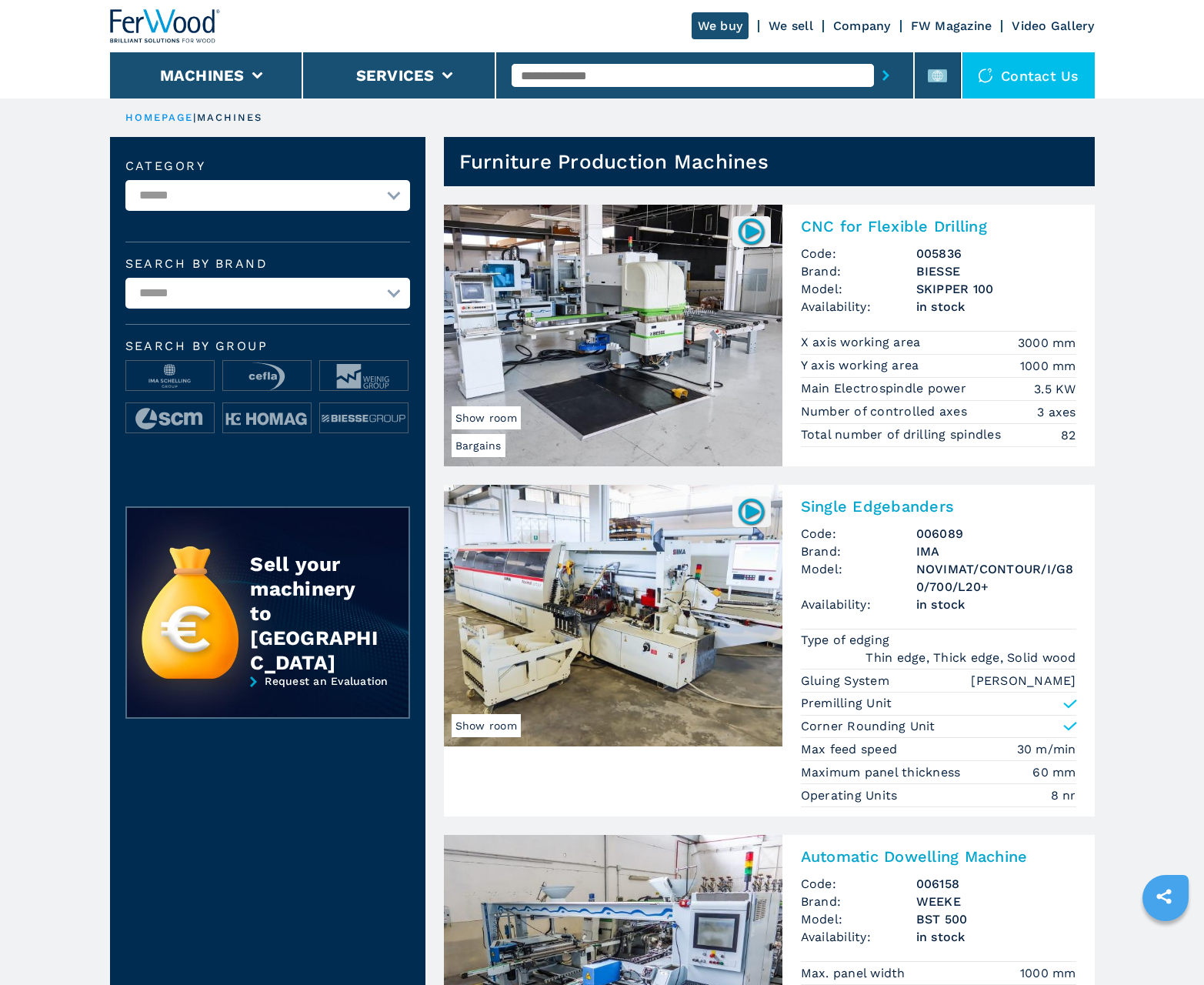
scroll to position [1539, 0]
